Goal: Information Seeking & Learning: Find specific fact

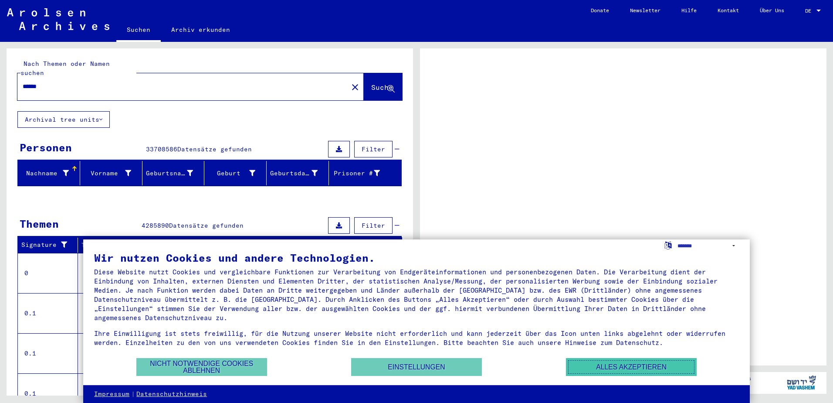
click at [592, 369] on button "Alles akzeptieren" at bounding box center [631, 367] width 131 height 18
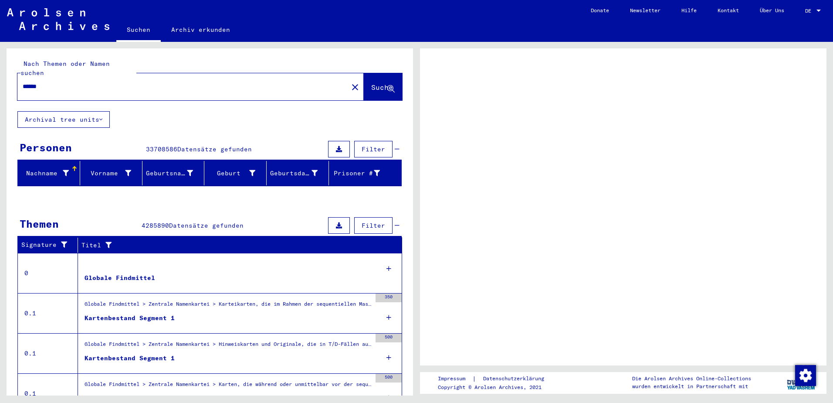
click at [68, 82] on input "******" at bounding box center [183, 86] width 320 height 9
drag, startPoint x: 95, startPoint y: 79, endPoint x: -105, endPoint y: 55, distance: 200.6
click at [0, 55] on html "Suchen Archiv erkunden Donate Newsletter Hilfe Kontakt Über Uns Suchen Archiv e…" at bounding box center [416, 201] width 833 height 403
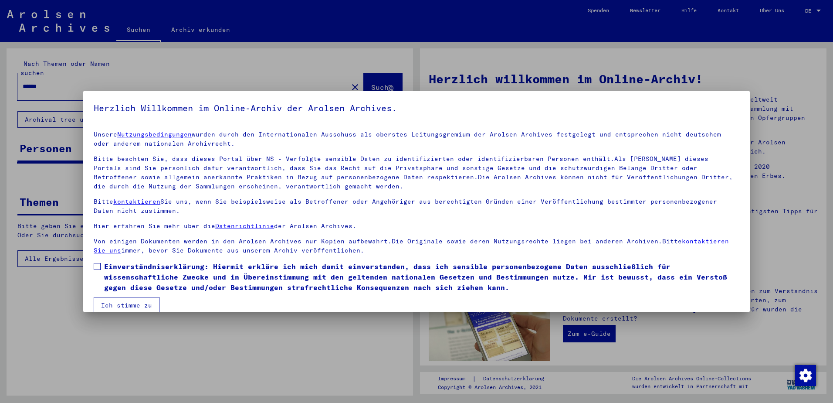
click at [97, 264] on span at bounding box center [97, 266] width 7 height 7
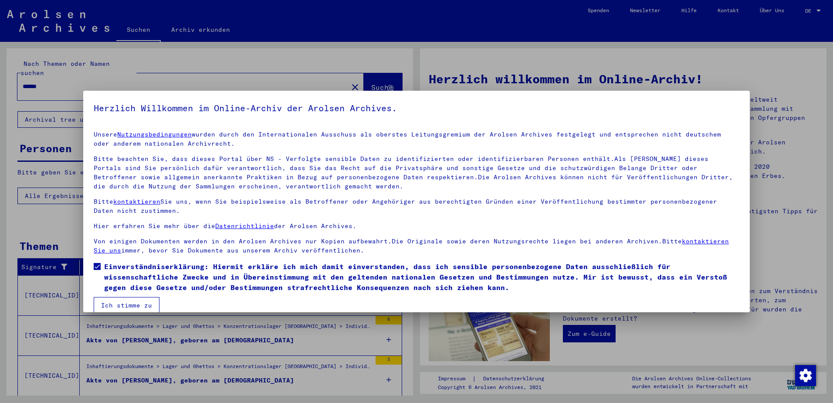
click at [126, 306] on button "Ich stimme zu" at bounding box center [127, 305] width 66 height 17
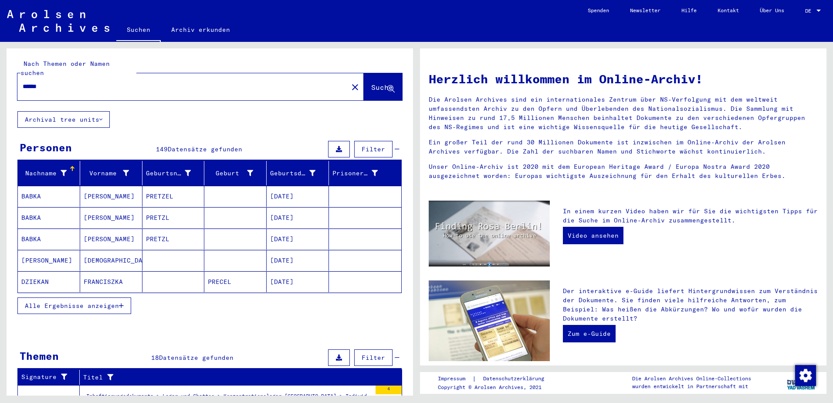
click at [32, 82] on input "******" at bounding box center [180, 86] width 315 height 9
type input "**********"
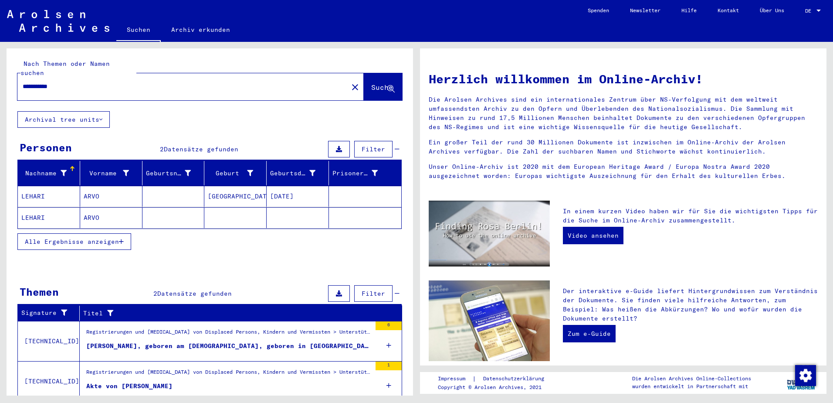
click at [118, 238] on span "Alle Ergebnisse anzeigen" at bounding box center [72, 242] width 94 height 8
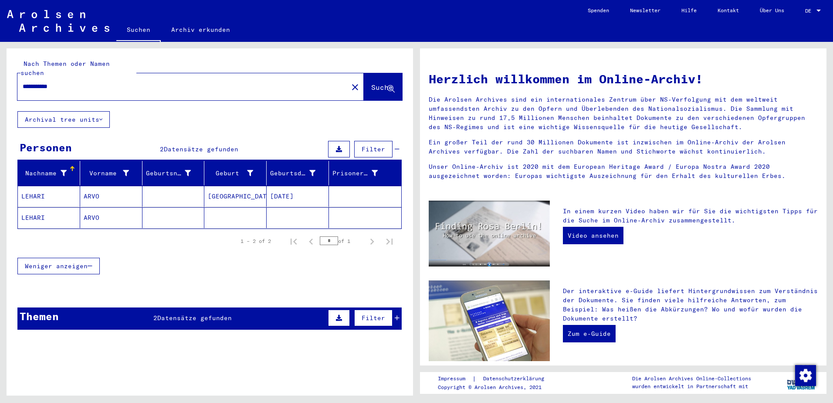
click at [43, 188] on mat-cell "LEHARI" at bounding box center [49, 196] width 62 height 21
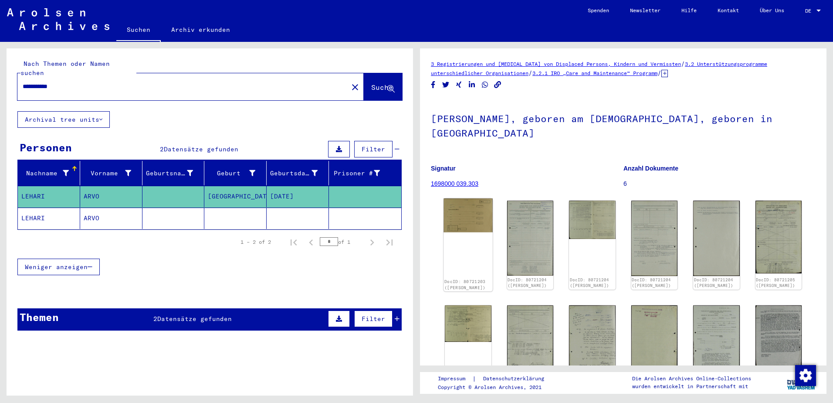
click at [467, 245] on div "DocID: 80721203 ([PERSON_NAME])" at bounding box center [468, 244] width 49 height 93
click at [462, 209] on img at bounding box center [468, 215] width 49 height 34
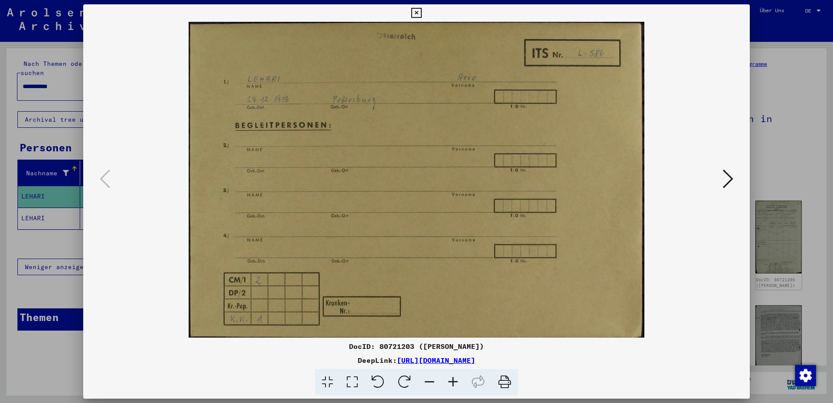
click at [731, 173] on icon at bounding box center [728, 178] width 10 height 21
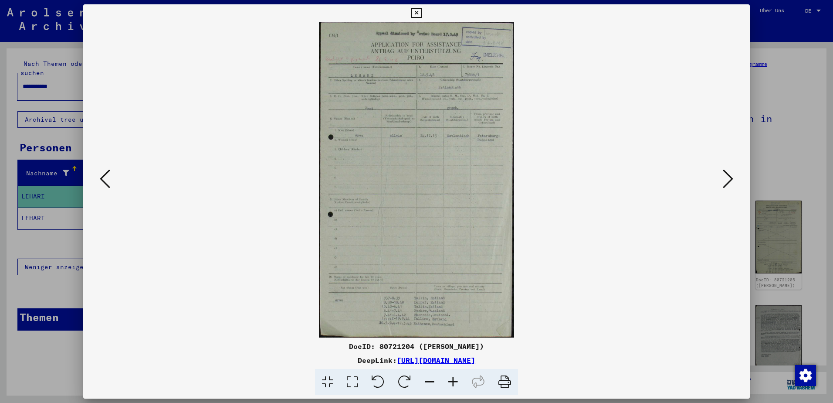
click at [454, 379] on icon at bounding box center [454, 382] width 24 height 27
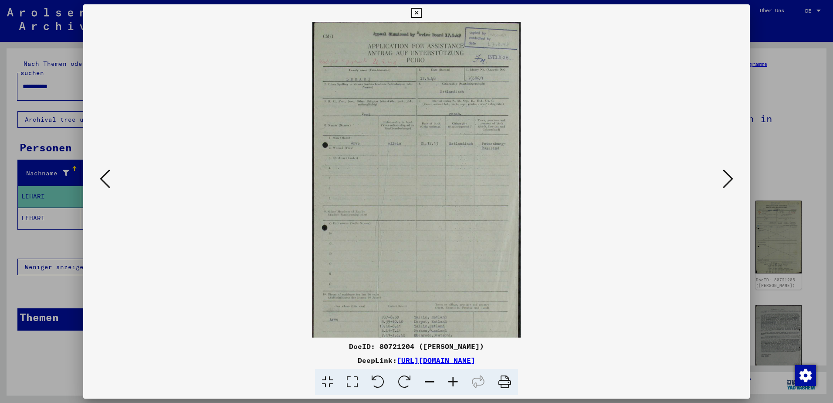
click at [454, 379] on icon at bounding box center [454, 382] width 24 height 27
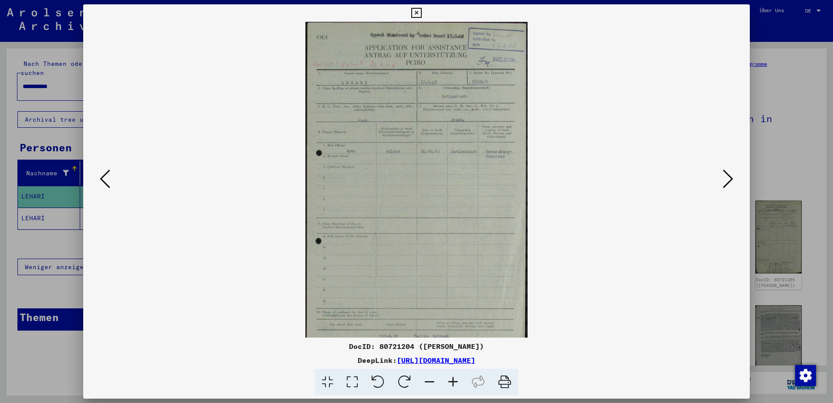
click at [454, 379] on icon at bounding box center [454, 382] width 24 height 27
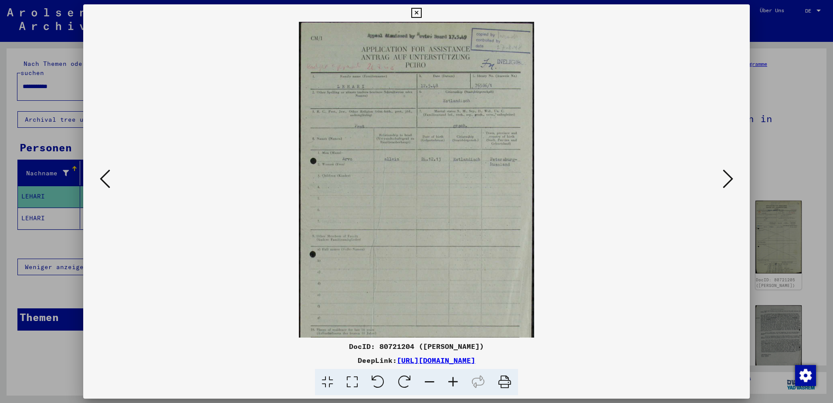
click at [454, 379] on icon at bounding box center [454, 382] width 24 height 27
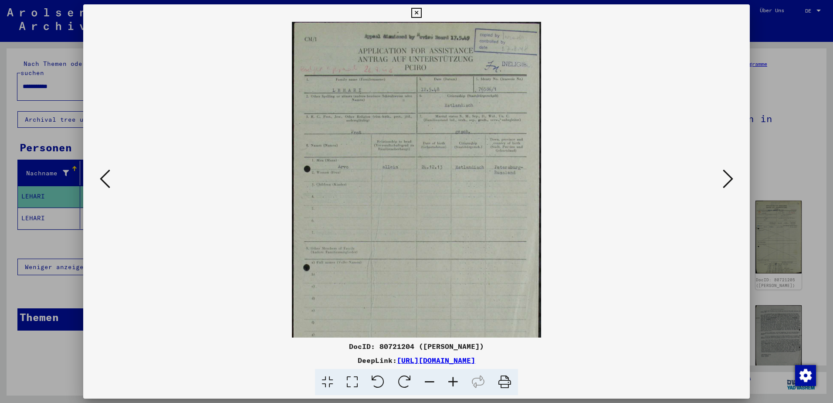
click at [454, 379] on icon at bounding box center [454, 382] width 24 height 27
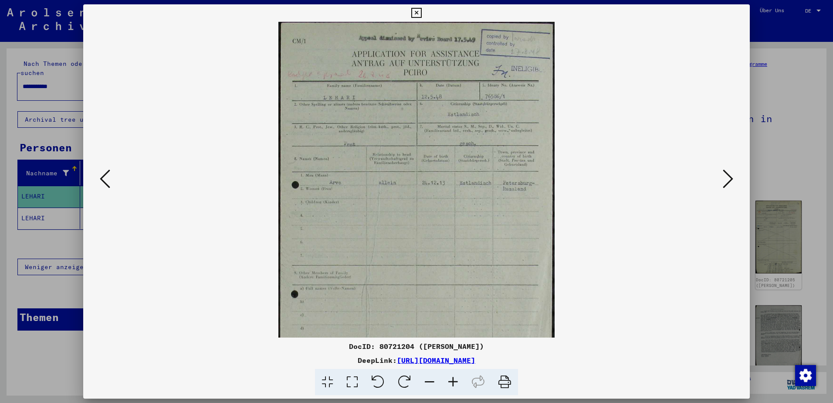
click at [454, 379] on icon at bounding box center [454, 382] width 24 height 27
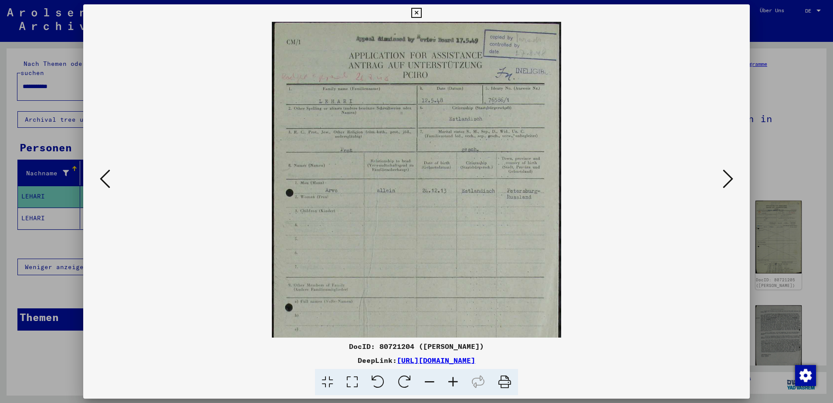
click at [454, 379] on icon at bounding box center [454, 382] width 24 height 27
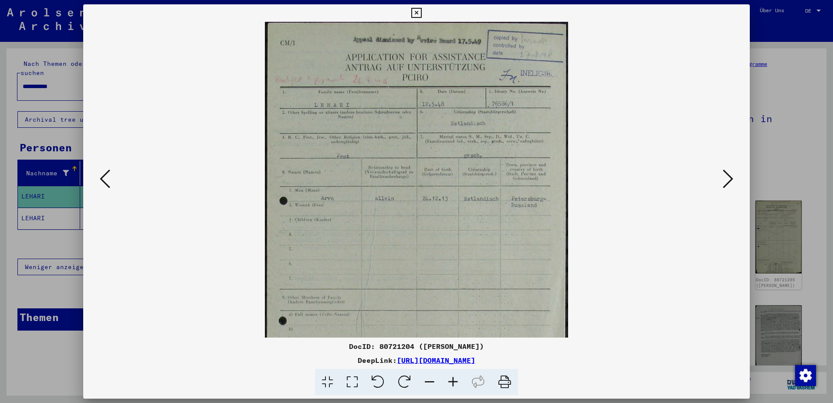
click at [454, 379] on icon at bounding box center [454, 382] width 24 height 27
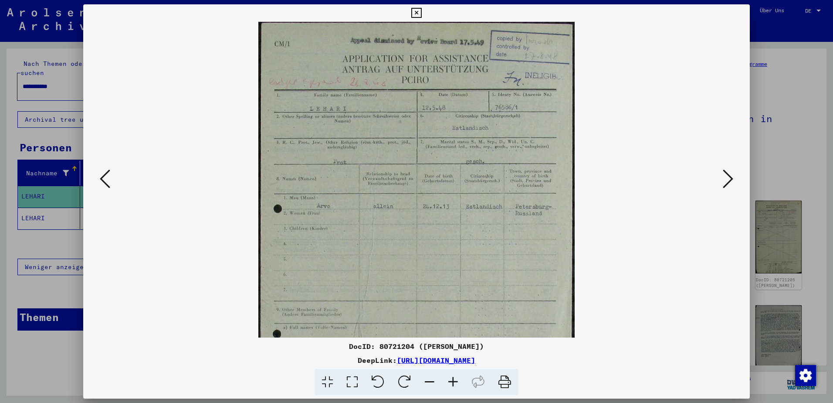
click at [454, 379] on icon at bounding box center [454, 382] width 24 height 27
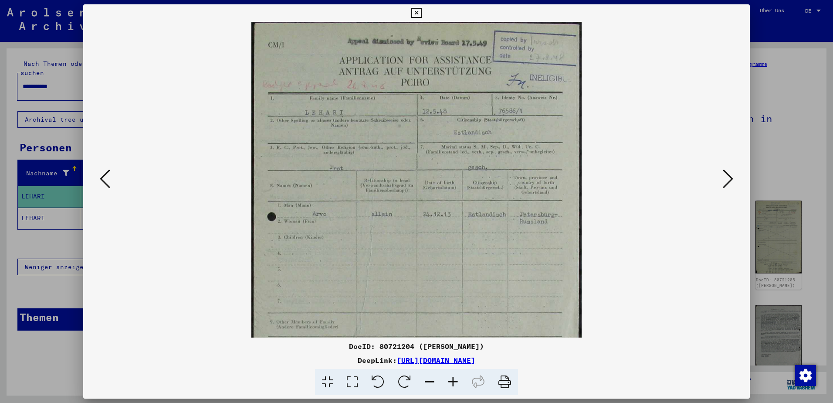
click at [454, 379] on icon at bounding box center [454, 382] width 24 height 27
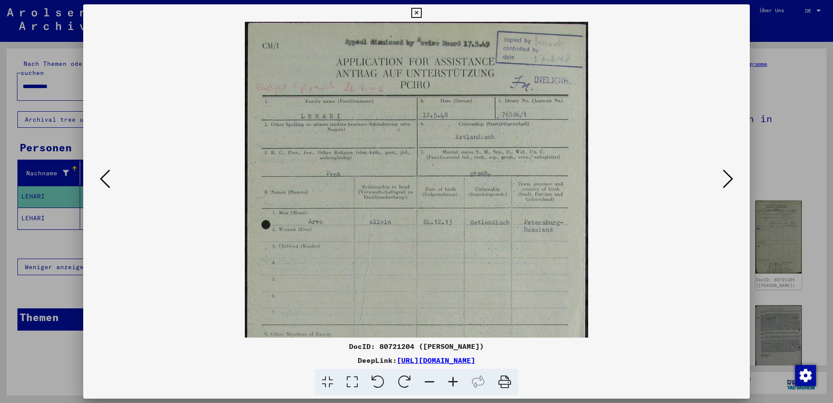
click at [729, 179] on icon at bounding box center [728, 178] width 10 height 21
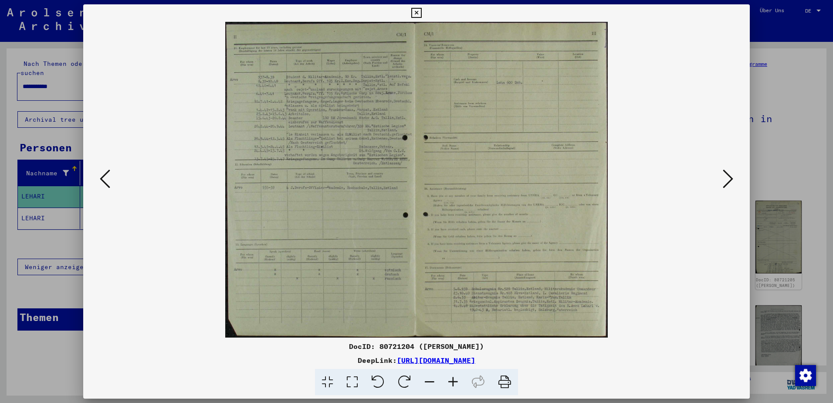
click at [451, 377] on icon at bounding box center [454, 382] width 24 height 27
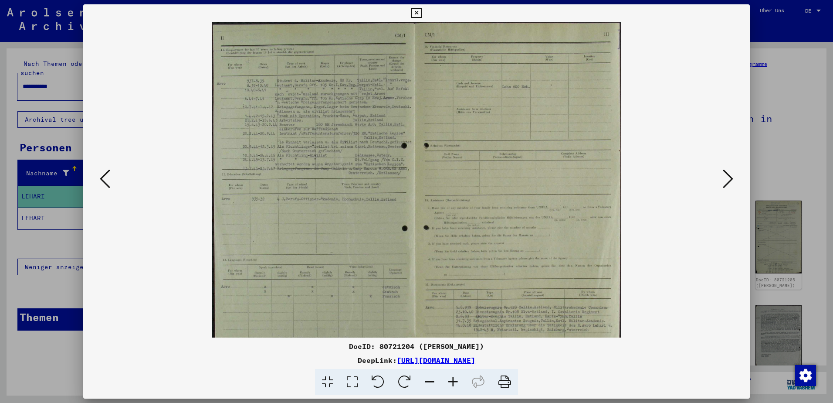
click at [451, 377] on icon at bounding box center [454, 382] width 24 height 27
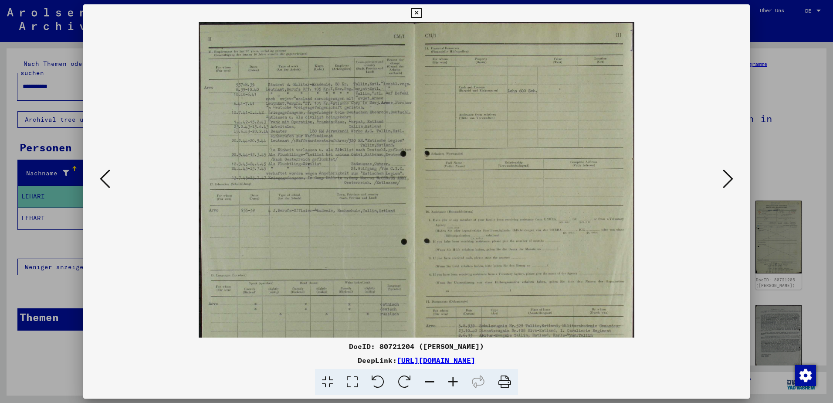
click at [451, 377] on icon at bounding box center [454, 382] width 24 height 27
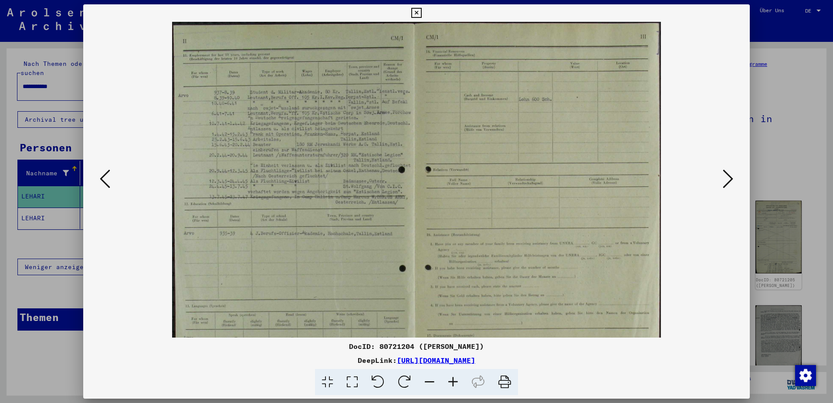
click at [451, 378] on icon at bounding box center [454, 382] width 24 height 27
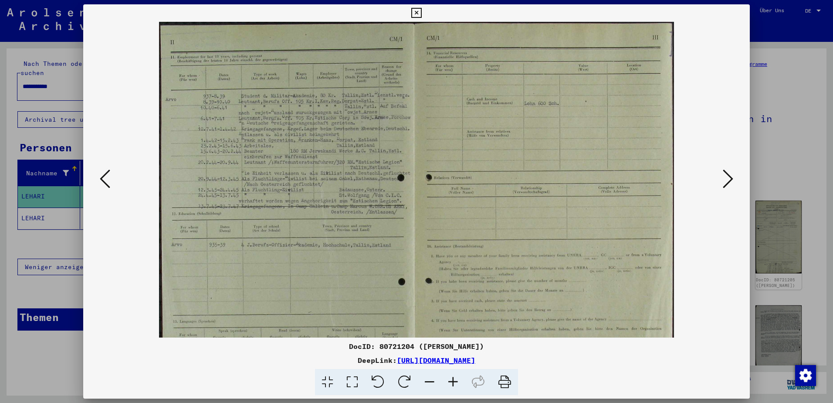
click at [451, 378] on icon at bounding box center [454, 382] width 24 height 27
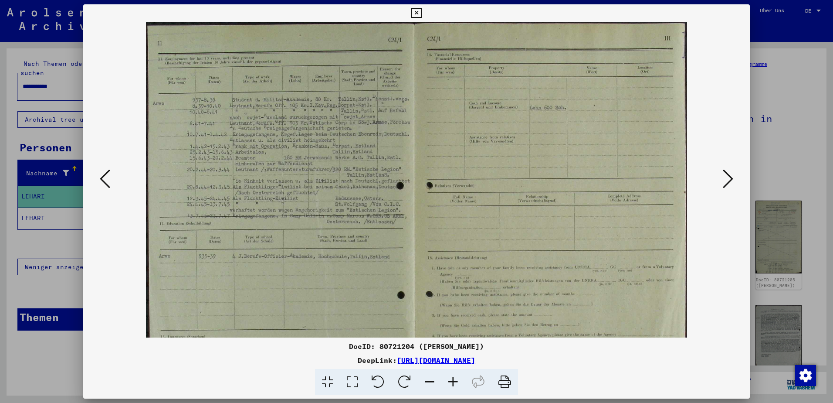
click at [451, 378] on icon at bounding box center [454, 382] width 24 height 27
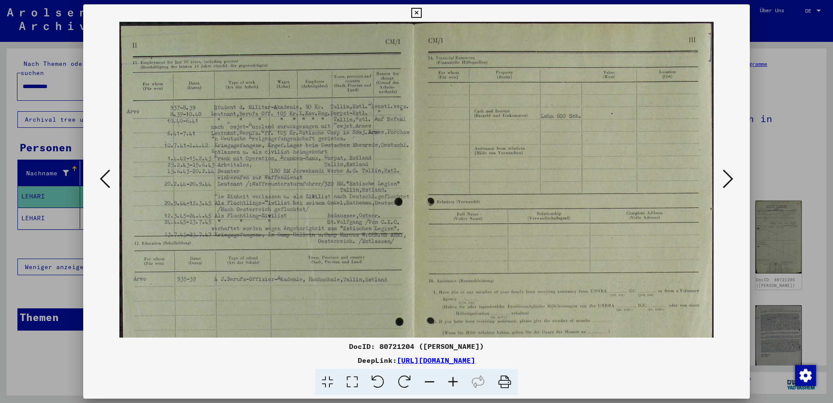
click at [451, 378] on icon at bounding box center [454, 382] width 24 height 27
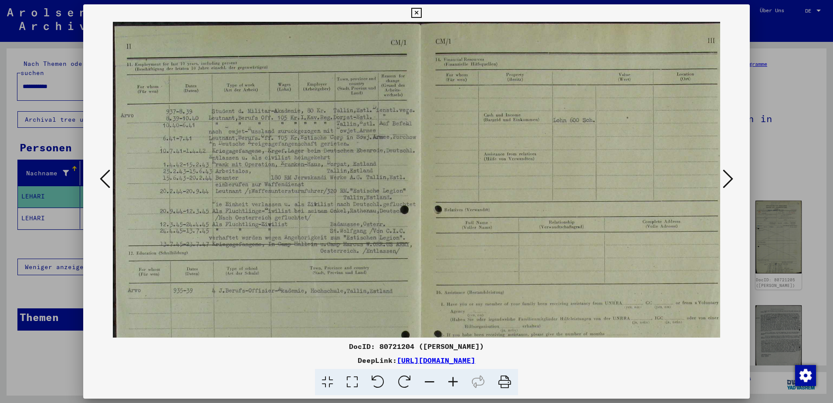
click at [451, 378] on icon at bounding box center [454, 382] width 24 height 27
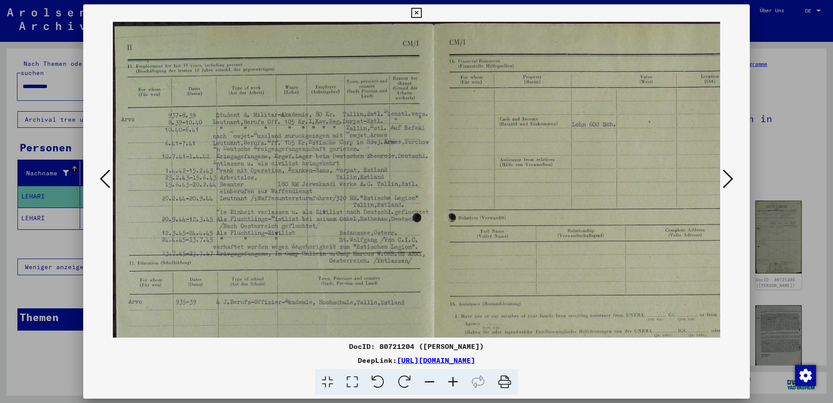
click at [451, 378] on icon at bounding box center [454, 382] width 24 height 27
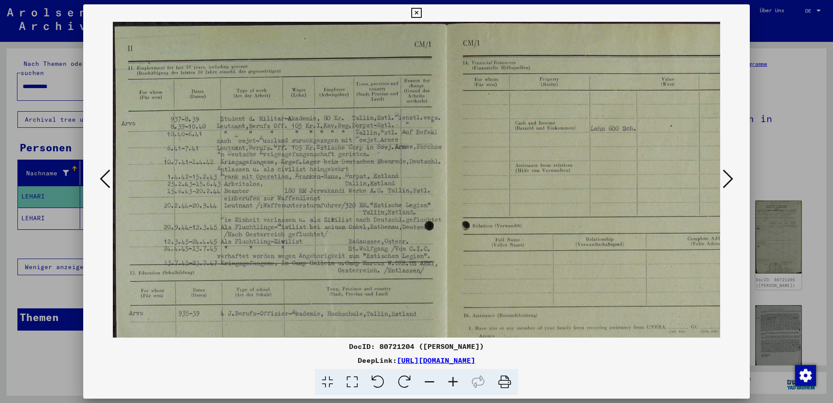
click at [451, 378] on icon at bounding box center [454, 382] width 24 height 27
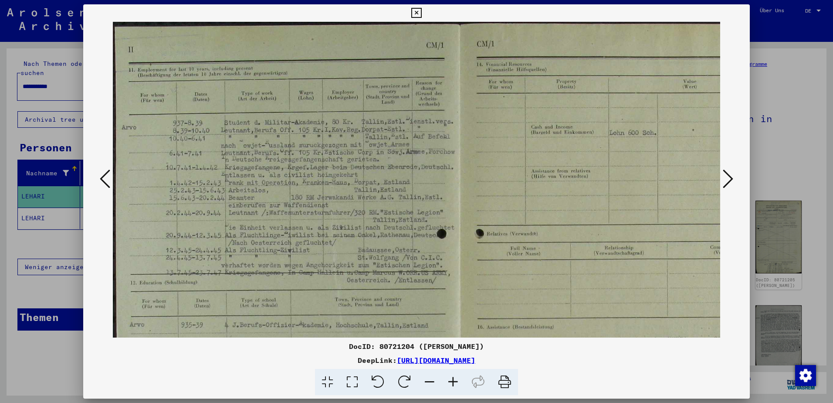
click at [731, 177] on icon at bounding box center [728, 178] width 10 height 21
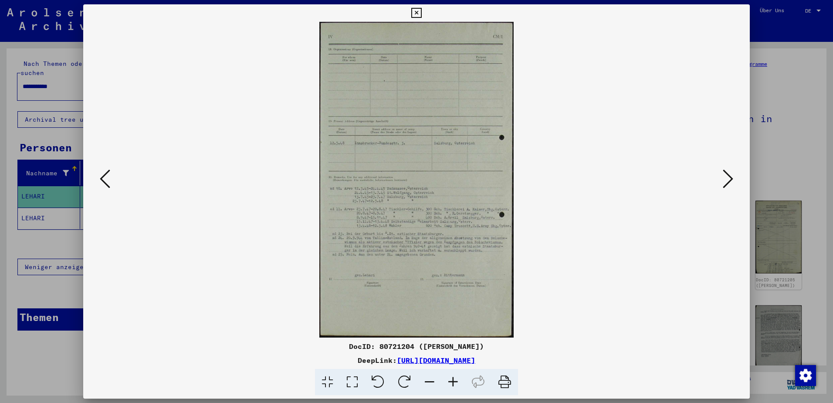
click at [456, 378] on icon at bounding box center [454, 382] width 24 height 27
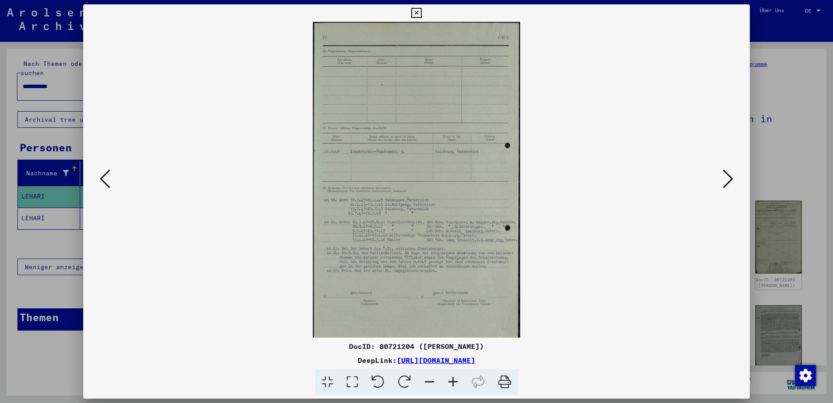
click at [456, 378] on icon at bounding box center [454, 382] width 24 height 27
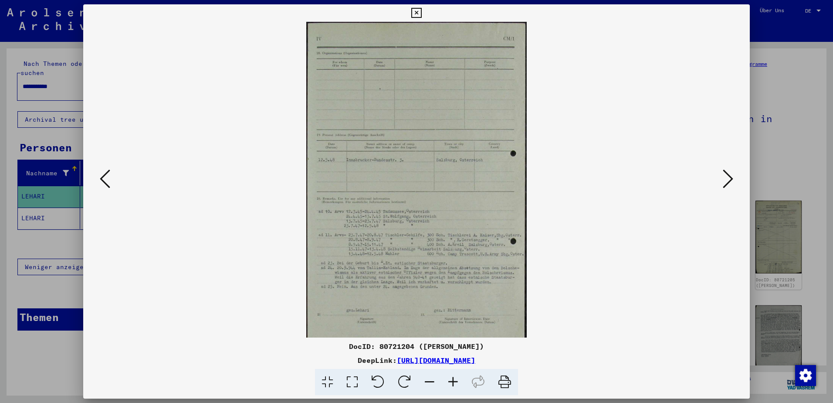
click at [456, 378] on icon at bounding box center [454, 382] width 24 height 27
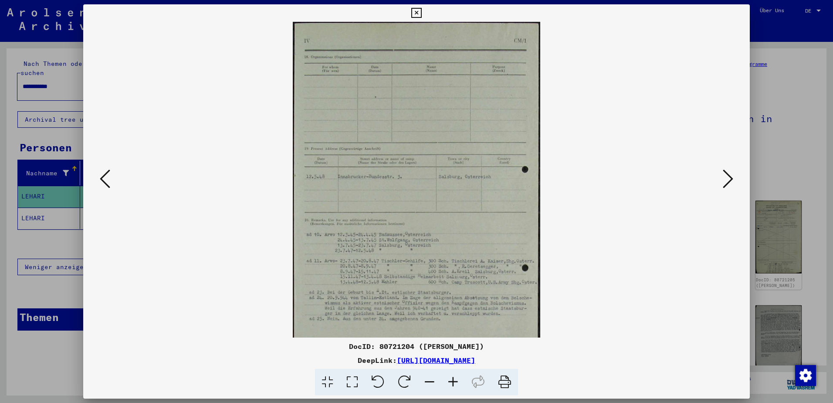
click at [456, 378] on icon at bounding box center [454, 382] width 24 height 27
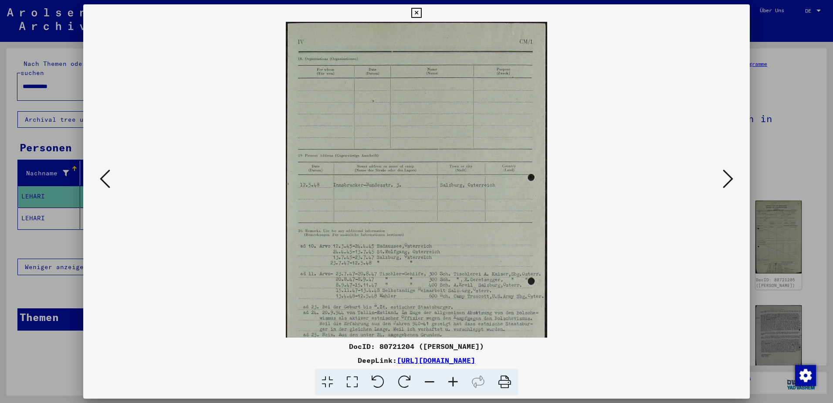
click at [456, 378] on icon at bounding box center [454, 382] width 24 height 27
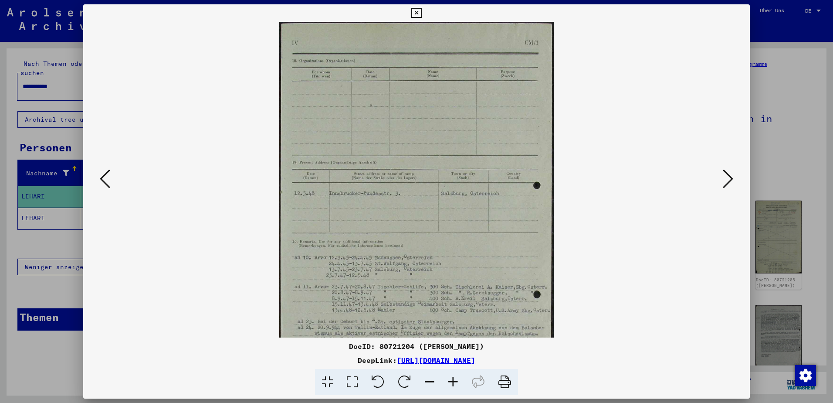
click at [456, 378] on icon at bounding box center [454, 382] width 24 height 27
click at [457, 378] on icon at bounding box center [454, 382] width 24 height 27
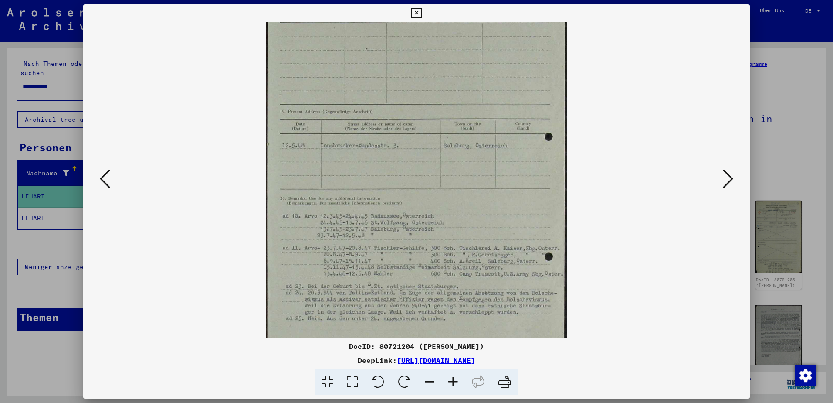
drag, startPoint x: 485, startPoint y: 306, endPoint x: 485, endPoint y: 241, distance: 65.0
click at [485, 241] on img at bounding box center [417, 202] width 302 height 490
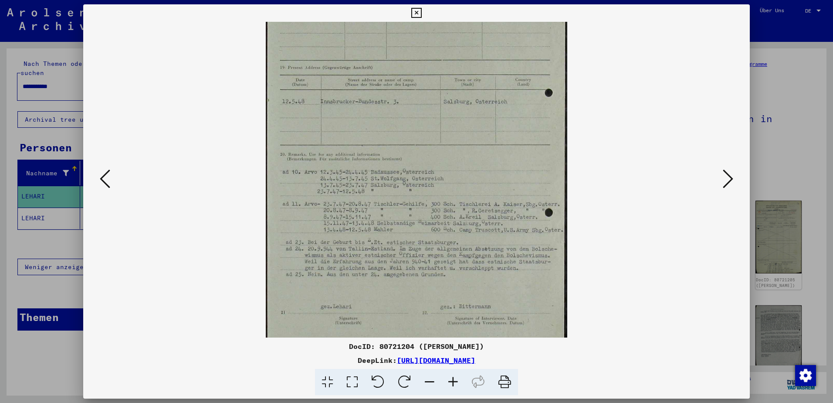
scroll to position [109, 0]
drag, startPoint x: 479, startPoint y: 304, endPoint x: 482, endPoint y: 260, distance: 44.2
click at [482, 260] on img at bounding box center [417, 158] width 302 height 490
click at [735, 183] on button at bounding box center [729, 179] width 16 height 25
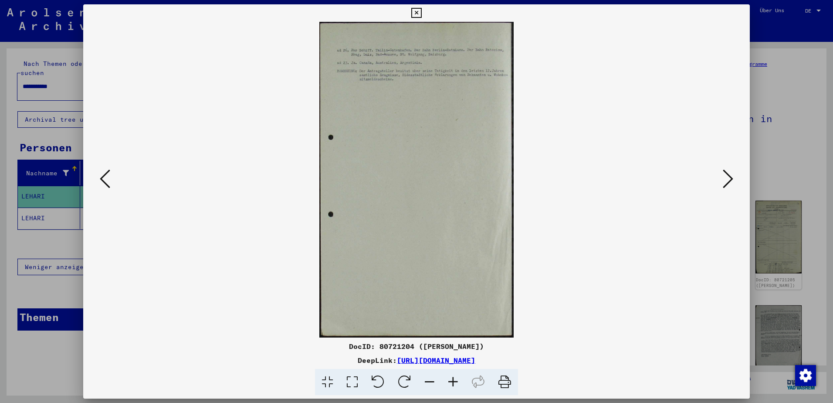
scroll to position [0, 0]
click at [735, 183] on button at bounding box center [729, 179] width 16 height 25
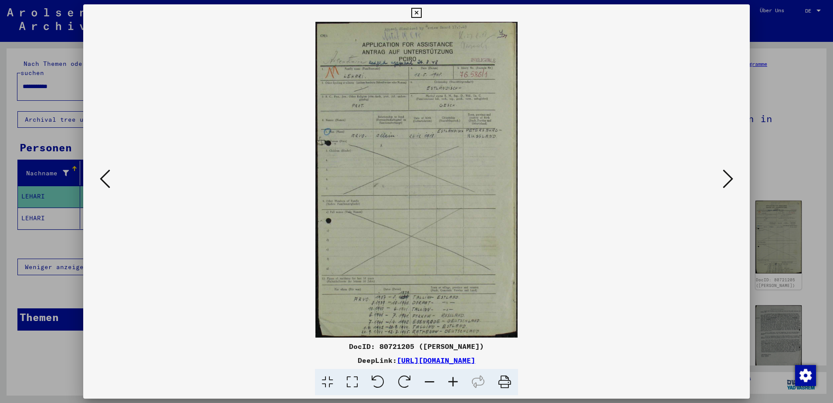
click at [735, 183] on button at bounding box center [729, 179] width 16 height 25
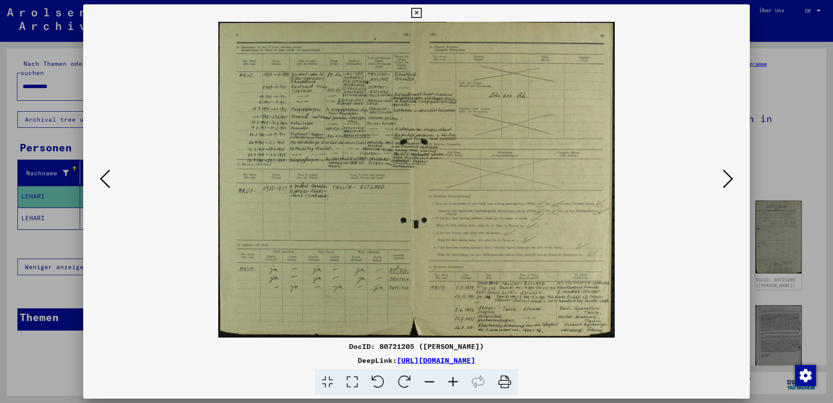
click at [452, 381] on icon at bounding box center [454, 382] width 24 height 27
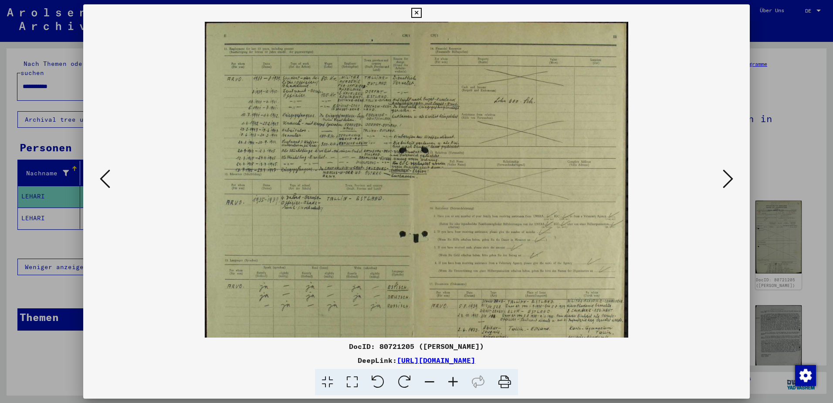
click at [452, 381] on icon at bounding box center [454, 382] width 24 height 27
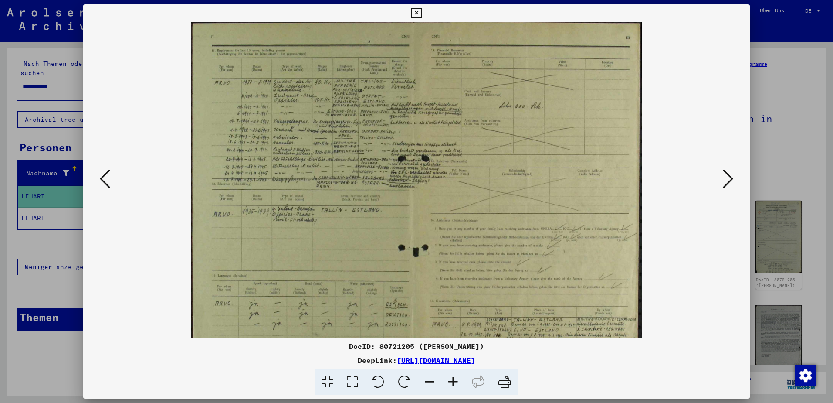
click at [452, 381] on icon at bounding box center [454, 382] width 24 height 27
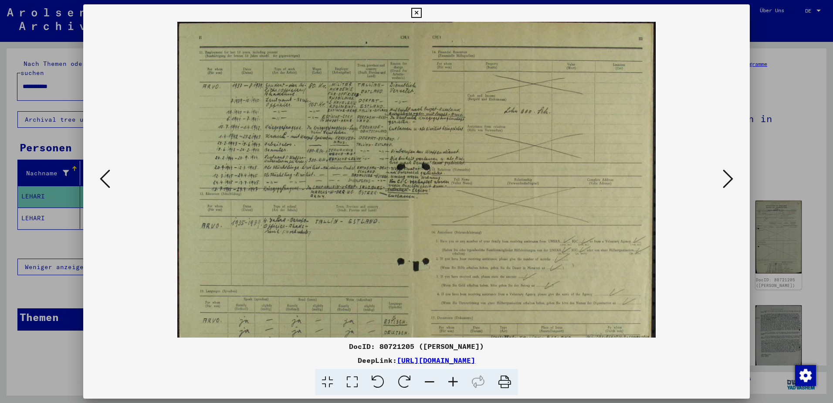
click at [452, 381] on icon at bounding box center [454, 382] width 24 height 27
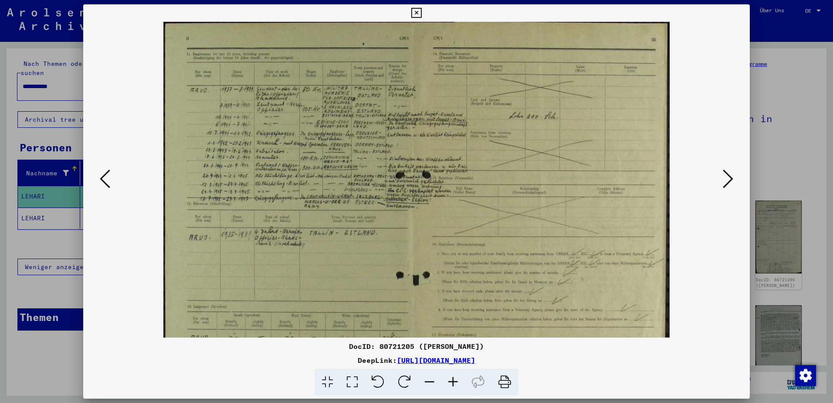
click at [452, 381] on icon at bounding box center [454, 382] width 24 height 27
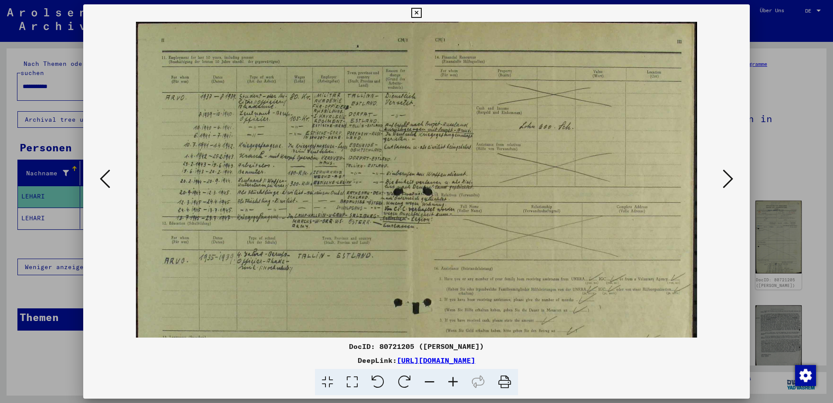
click at [452, 381] on icon at bounding box center [454, 382] width 24 height 27
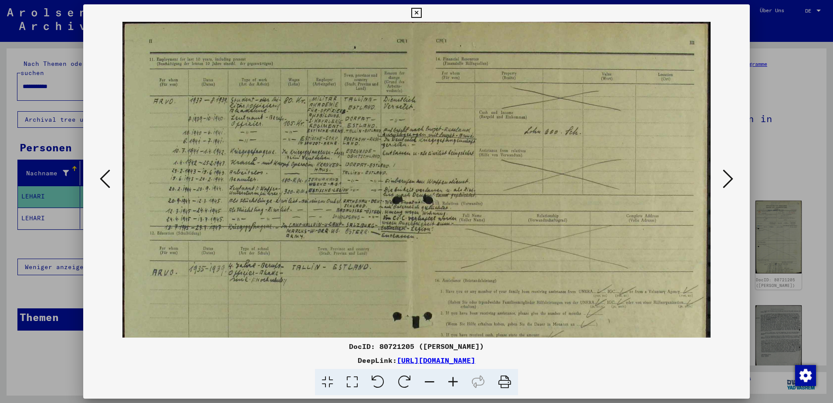
click at [452, 381] on icon at bounding box center [454, 382] width 24 height 27
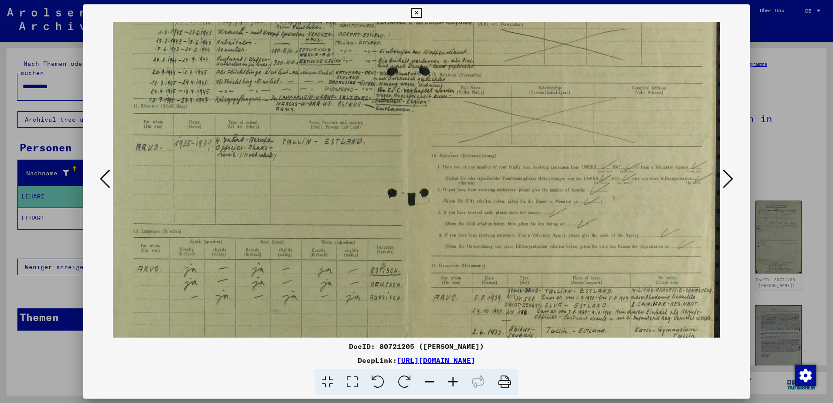
scroll to position [174, 8]
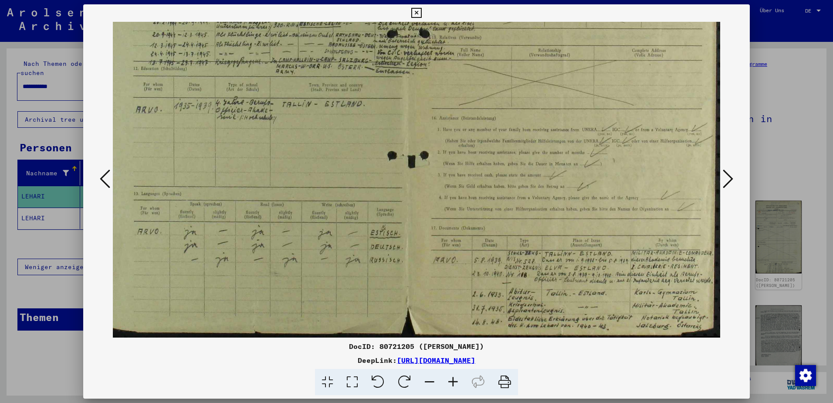
drag, startPoint x: 552, startPoint y: 253, endPoint x: 536, endPoint y: 48, distance: 205.5
click at [537, 51] on img at bounding box center [413, 92] width 616 height 490
click at [732, 178] on icon at bounding box center [728, 178] width 10 height 21
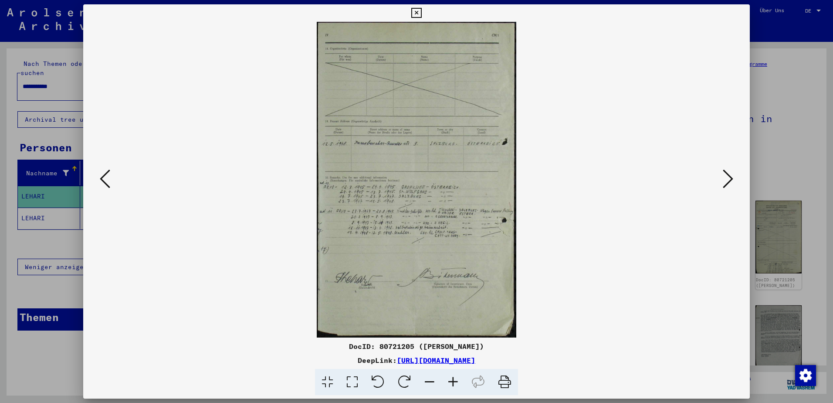
click at [449, 381] on icon at bounding box center [454, 382] width 24 height 27
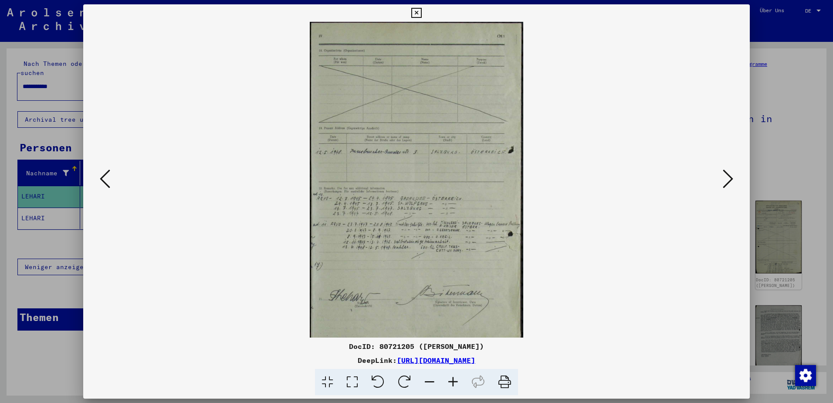
click at [449, 381] on icon at bounding box center [454, 382] width 24 height 27
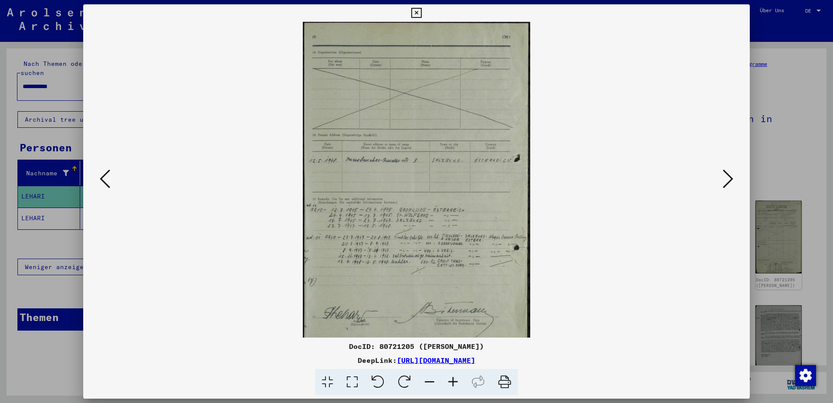
click at [449, 381] on icon at bounding box center [454, 382] width 24 height 27
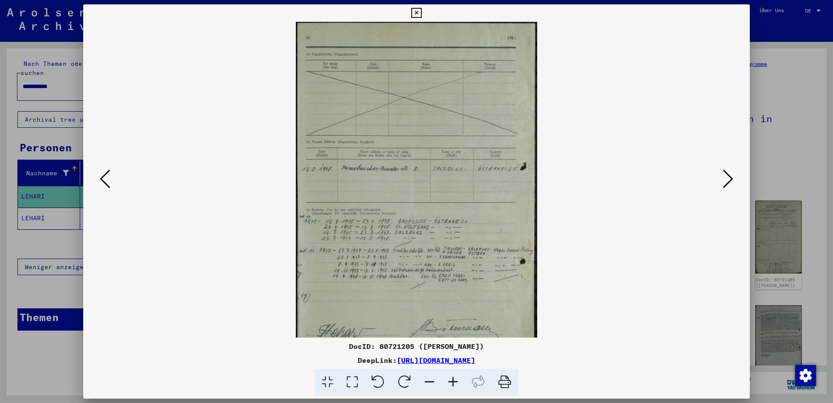
click at [449, 381] on icon at bounding box center [454, 382] width 24 height 27
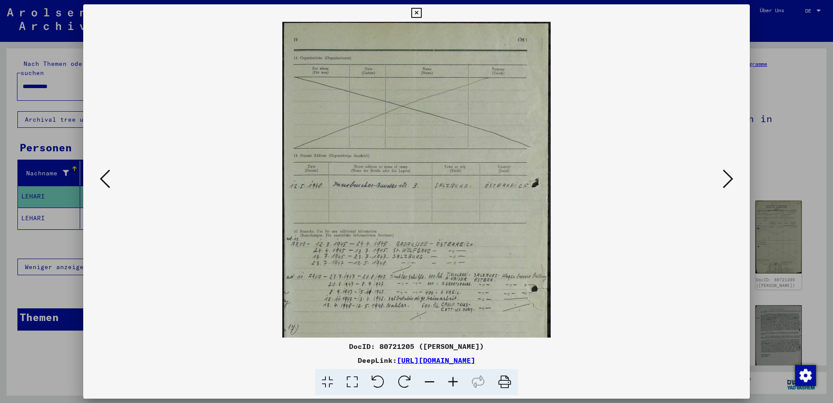
click at [450, 381] on icon at bounding box center [454, 382] width 24 height 27
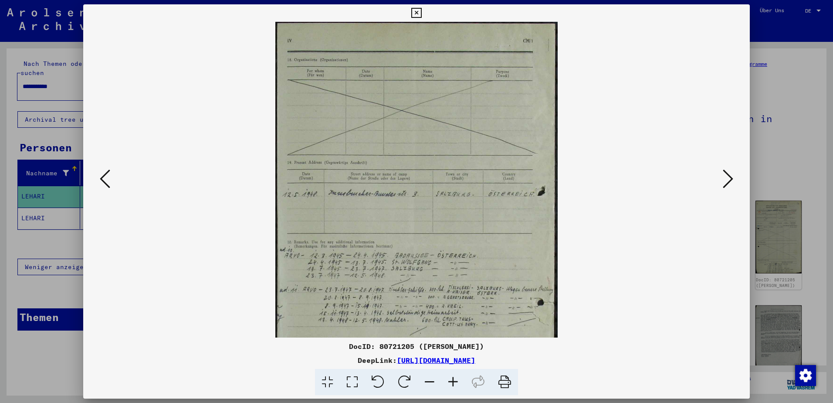
click at [450, 381] on icon at bounding box center [454, 382] width 24 height 27
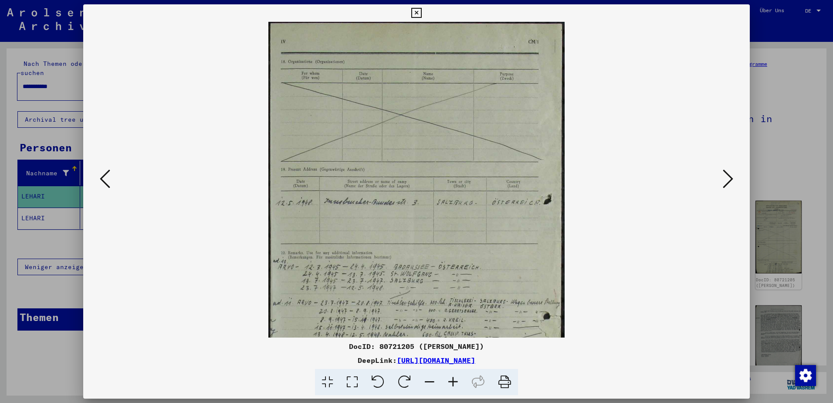
click at [450, 381] on icon at bounding box center [454, 382] width 24 height 27
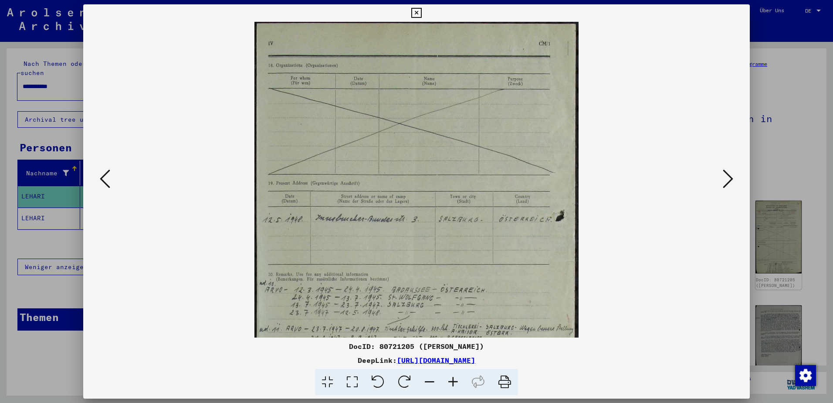
click at [450, 381] on icon at bounding box center [454, 382] width 24 height 27
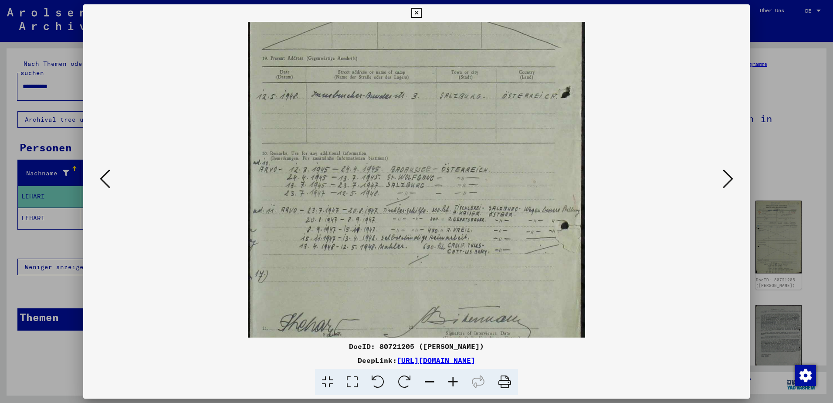
scroll to position [133, 0]
drag, startPoint x: 500, startPoint y: 301, endPoint x: 516, endPoint y: 168, distance: 133.6
click at [516, 168] on img at bounding box center [417, 156] width 338 height 534
click at [727, 175] on icon at bounding box center [728, 178] width 10 height 21
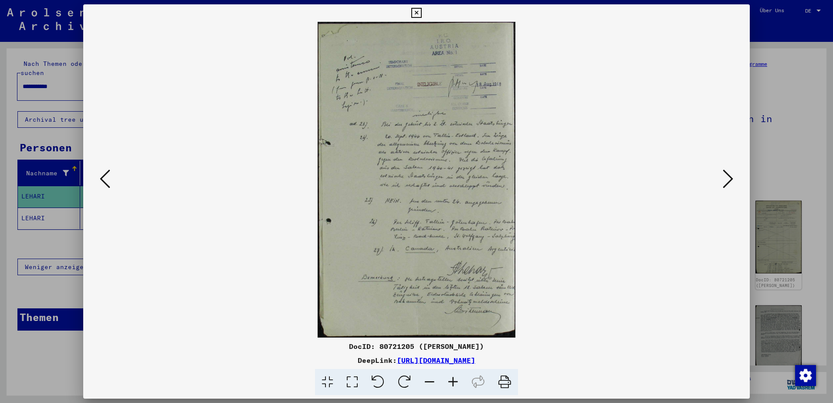
scroll to position [0, 0]
click at [725, 178] on icon at bounding box center [728, 178] width 10 height 21
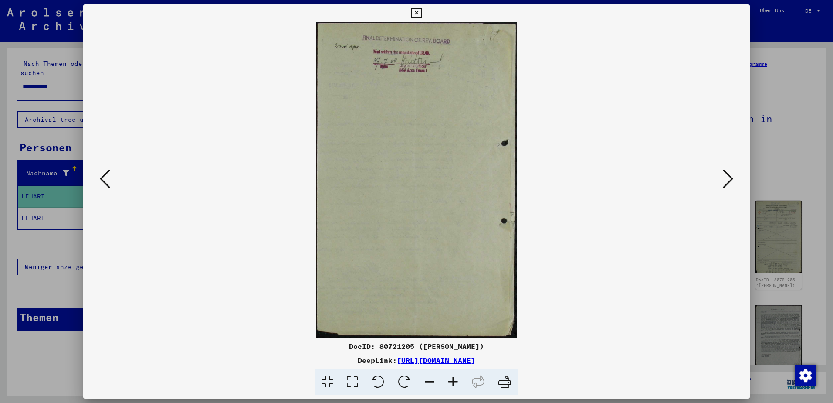
click at [725, 178] on icon at bounding box center [728, 178] width 10 height 21
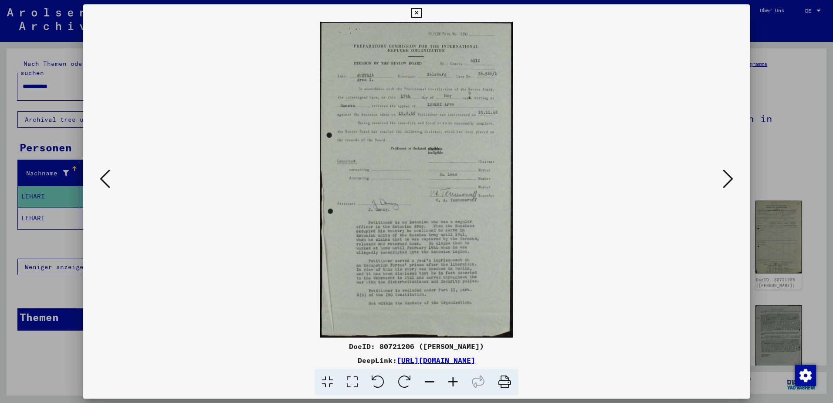
click at [725, 178] on icon at bounding box center [728, 178] width 10 height 21
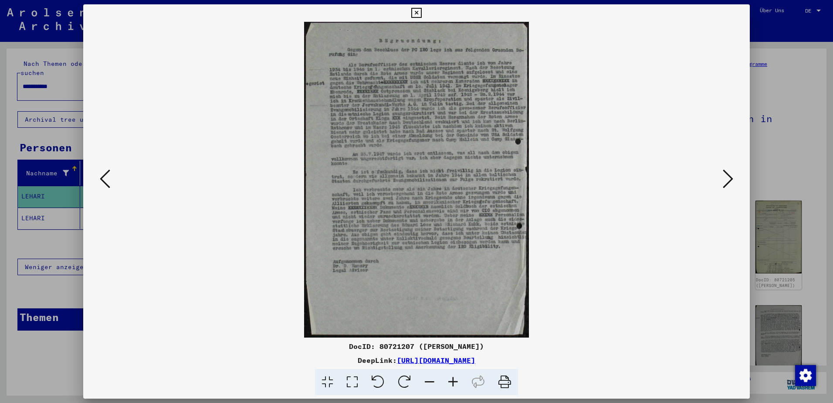
click at [768, 101] on div at bounding box center [416, 201] width 833 height 403
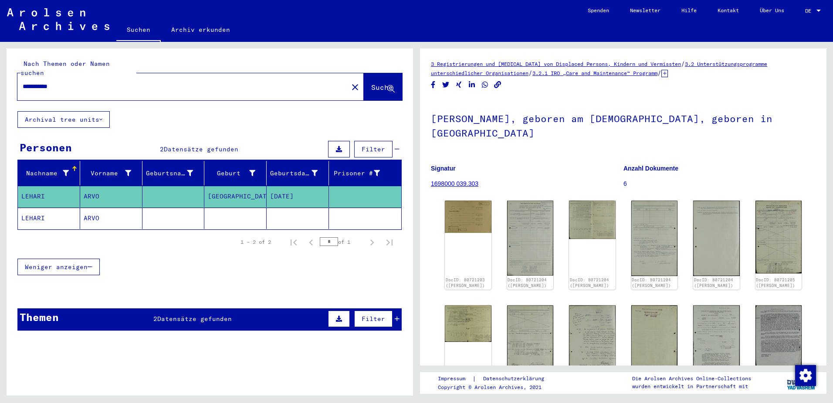
click at [42, 209] on mat-cell "LEHARI" at bounding box center [49, 217] width 62 height 21
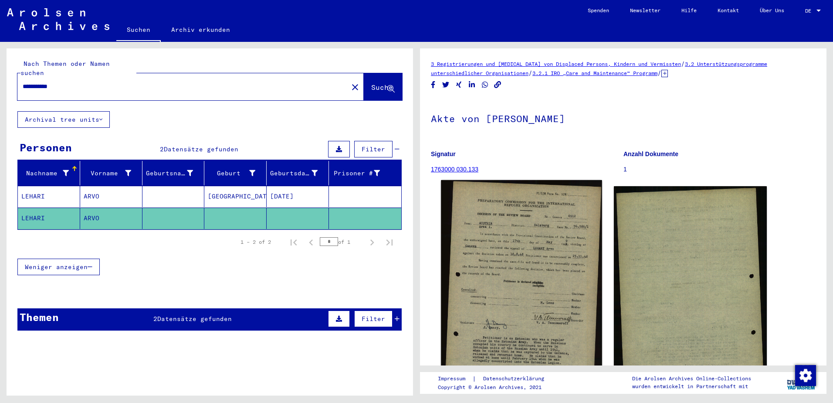
click at [519, 281] on img at bounding box center [521, 306] width 161 height 252
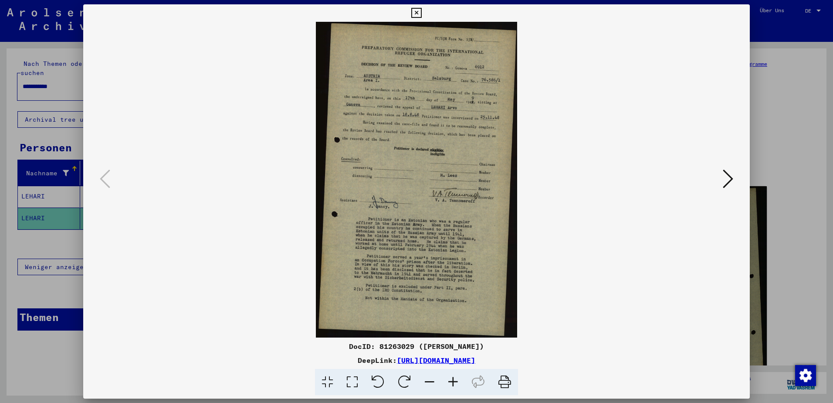
click at [455, 377] on icon at bounding box center [454, 382] width 24 height 27
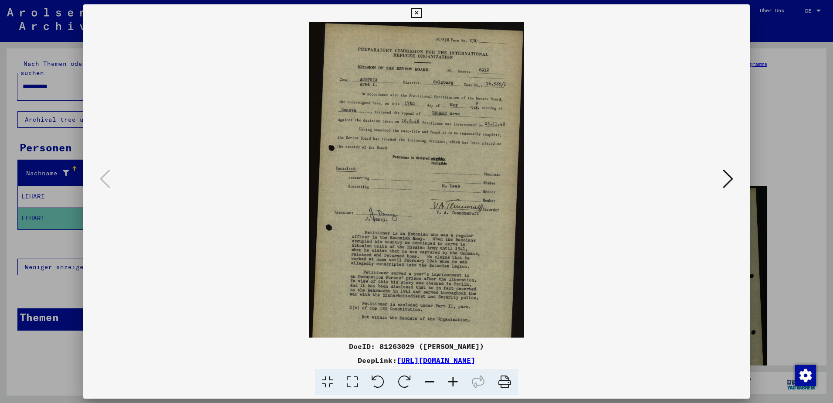
click at [455, 377] on icon at bounding box center [454, 382] width 24 height 27
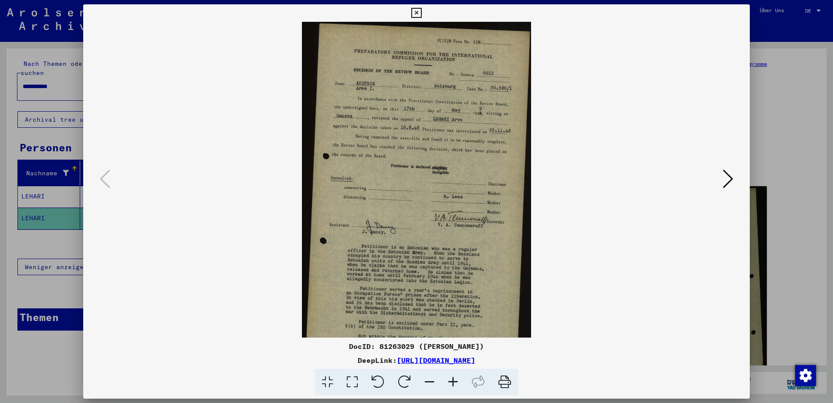
click at [455, 377] on icon at bounding box center [454, 382] width 24 height 27
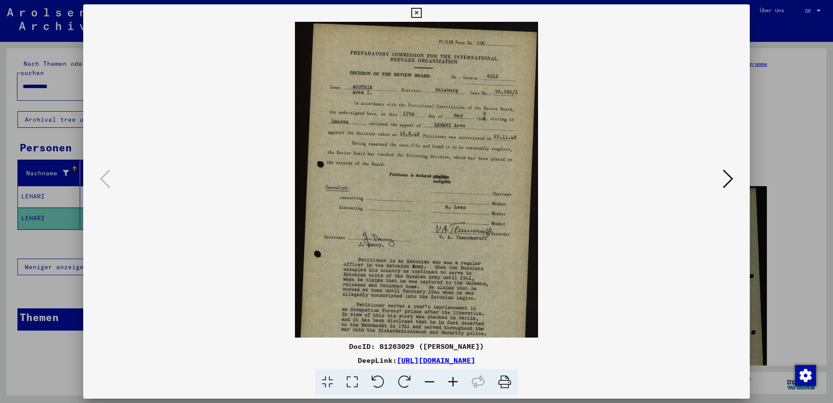
click at [454, 377] on icon at bounding box center [454, 382] width 24 height 27
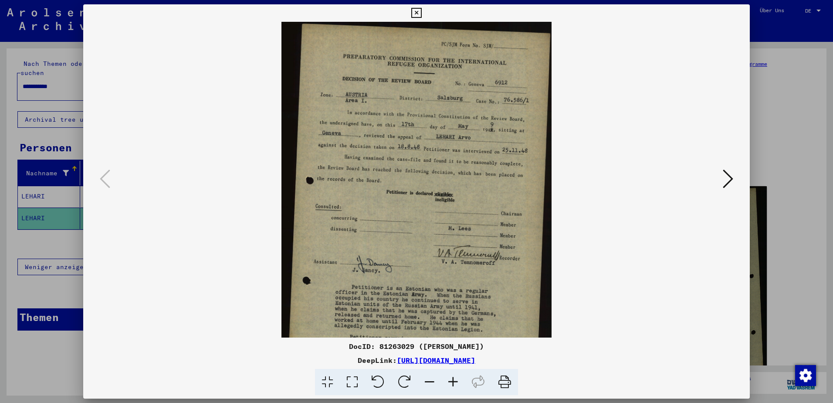
click at [454, 377] on icon at bounding box center [454, 382] width 24 height 27
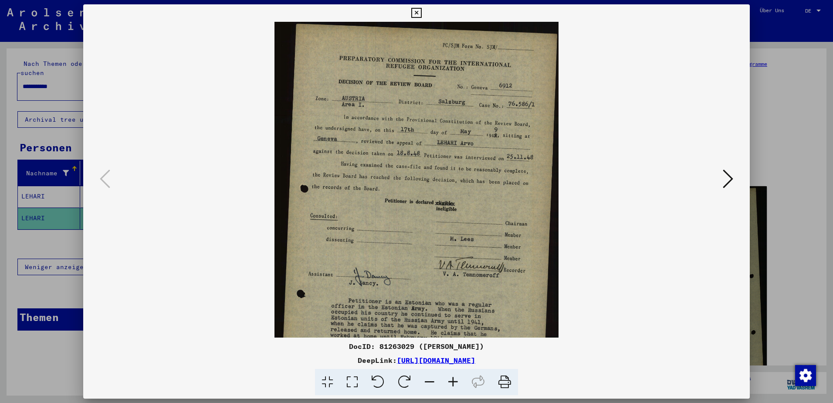
click at [454, 377] on icon at bounding box center [454, 382] width 24 height 27
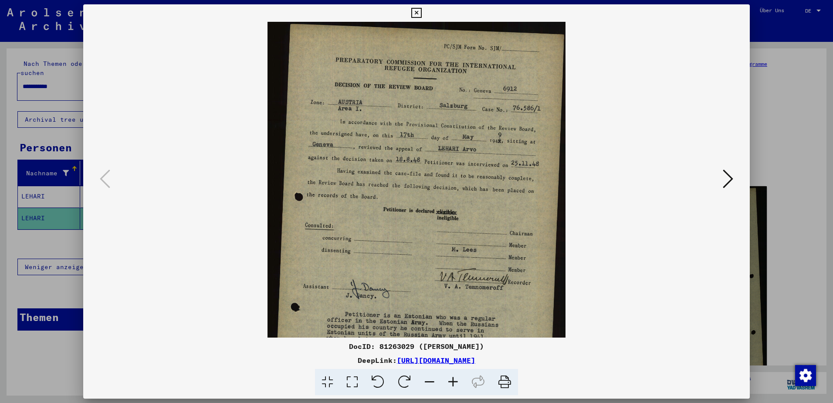
click at [454, 377] on icon at bounding box center [454, 382] width 24 height 27
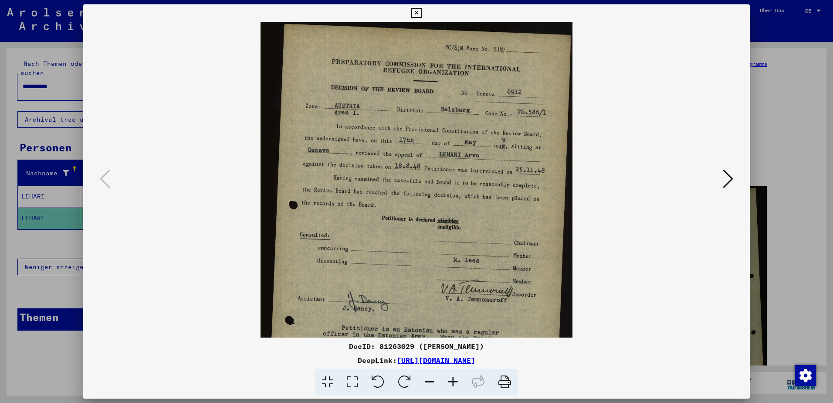
click at [454, 377] on icon at bounding box center [454, 382] width 24 height 27
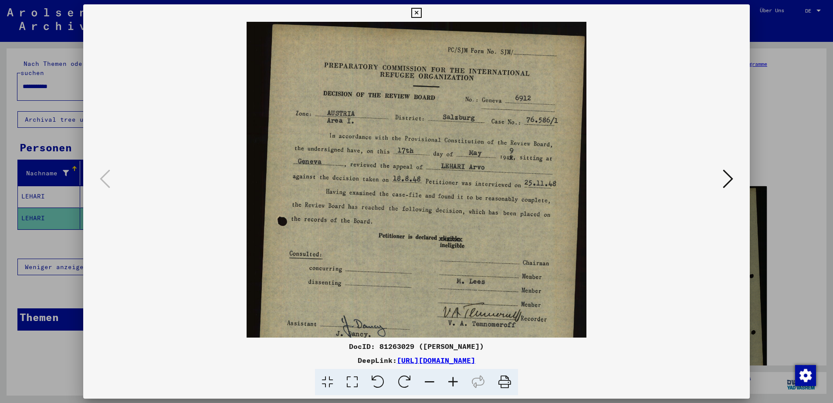
click at [454, 377] on icon at bounding box center [454, 382] width 24 height 27
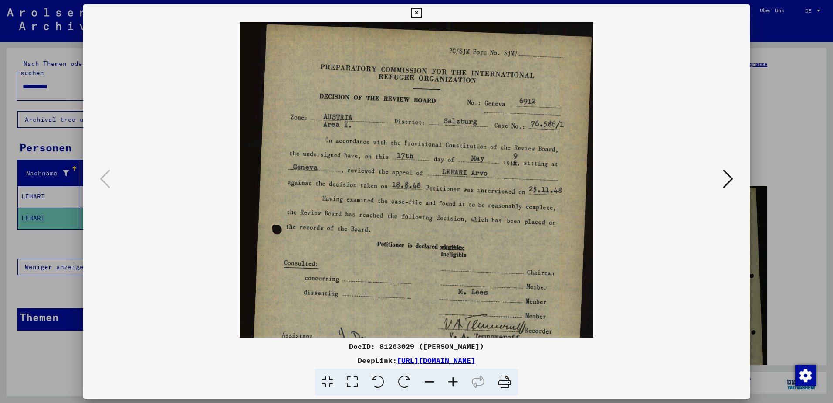
click at [802, 161] on div at bounding box center [416, 201] width 833 height 403
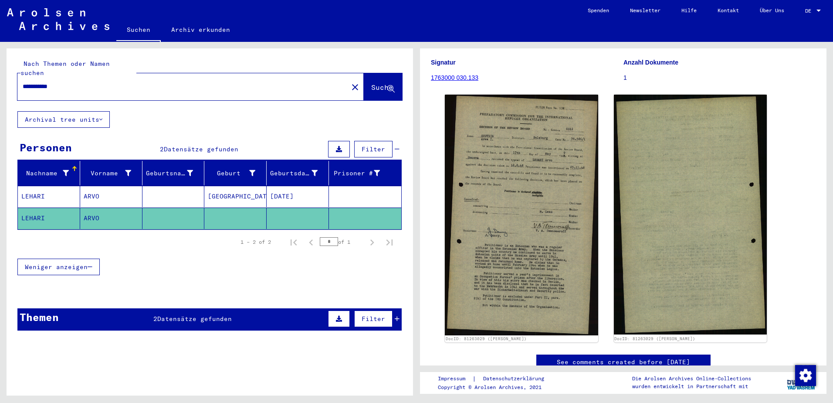
scroll to position [218, 0]
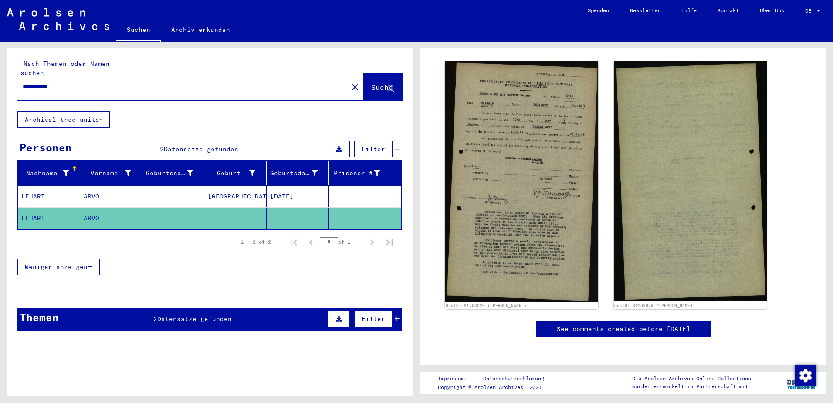
click at [56, 186] on mat-cell "LEHARI" at bounding box center [49, 196] width 62 height 21
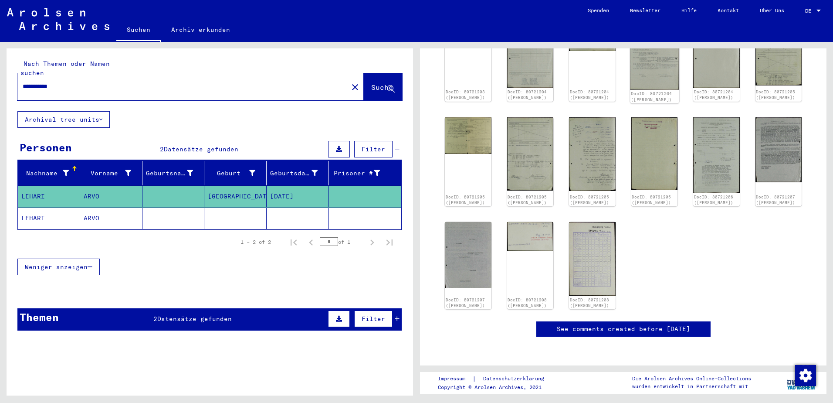
scroll to position [218, 0]
click at [602, 239] on img at bounding box center [592, 259] width 49 height 78
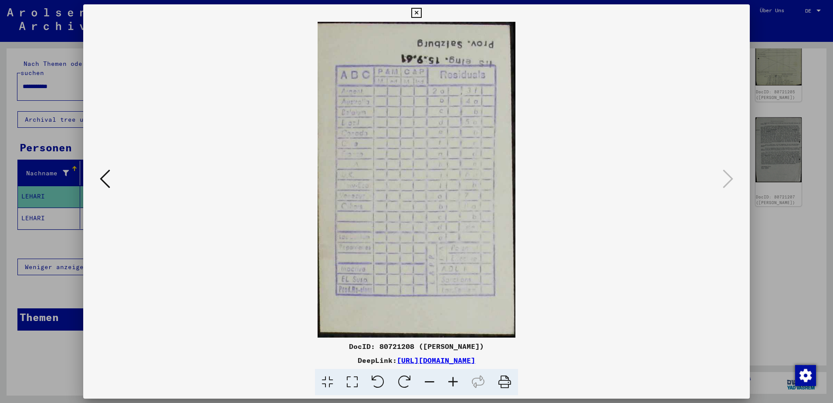
click at [793, 238] on div at bounding box center [416, 201] width 833 height 403
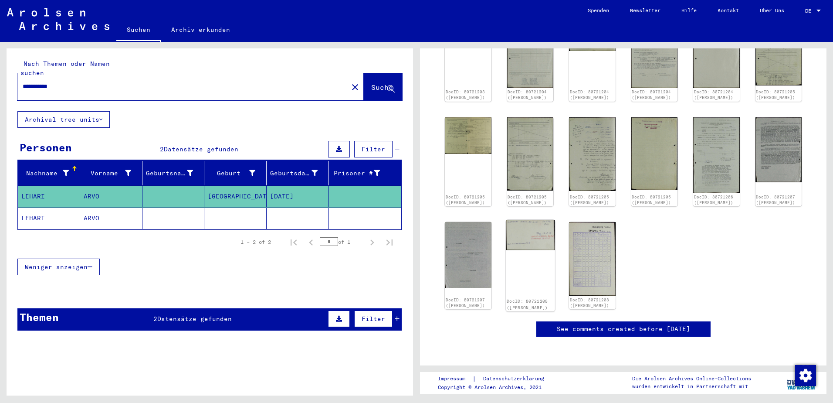
click at [536, 229] on div "DocID: 80721208 ([PERSON_NAME])" at bounding box center [530, 266] width 49 height 92
click at [531, 220] on img at bounding box center [530, 235] width 49 height 30
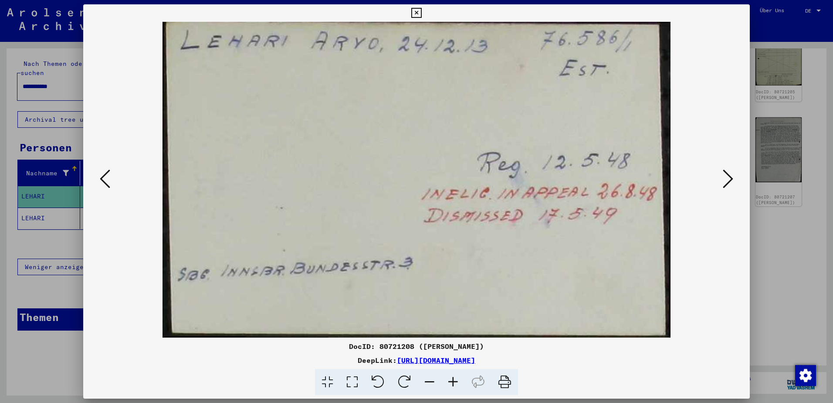
click at [781, 229] on div at bounding box center [416, 201] width 833 height 403
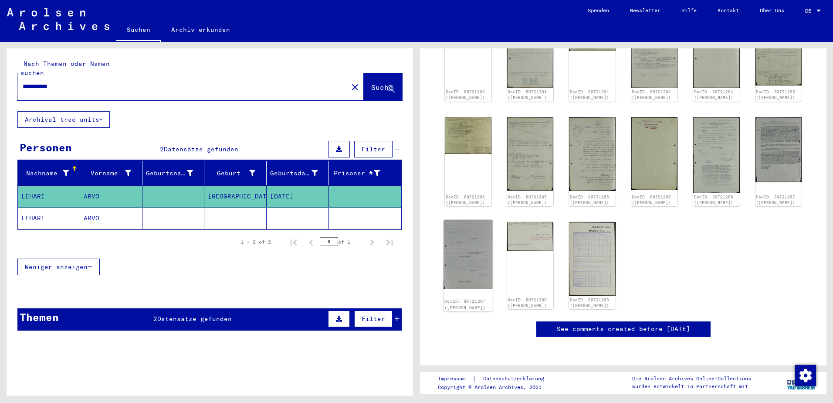
click at [468, 229] on img at bounding box center [468, 254] width 49 height 69
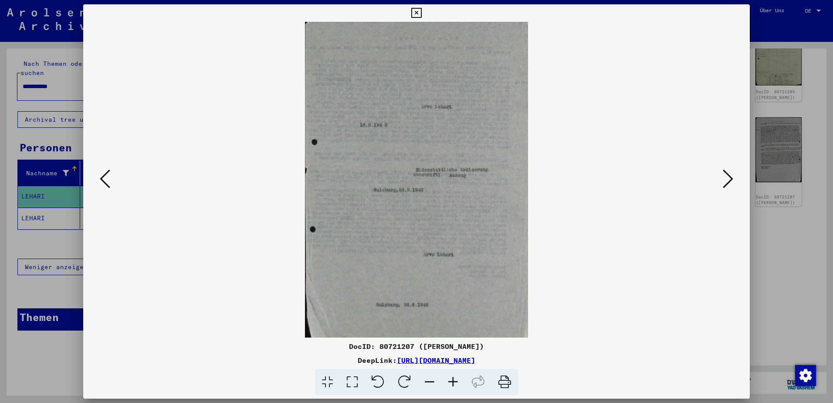
click at [759, 229] on div at bounding box center [416, 201] width 833 height 403
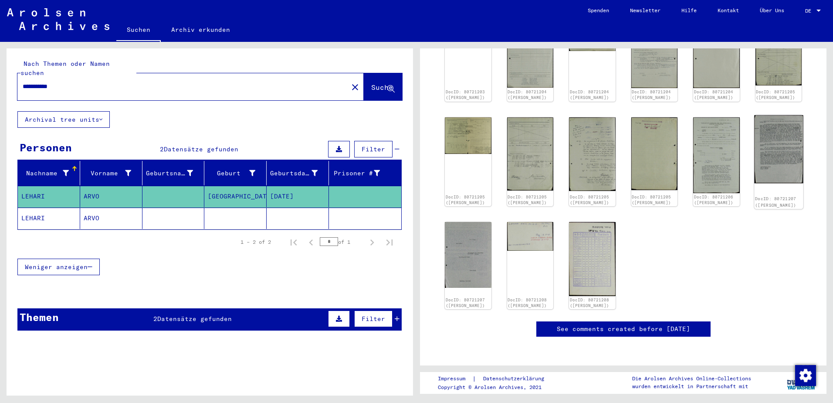
click at [774, 131] on img at bounding box center [779, 149] width 49 height 68
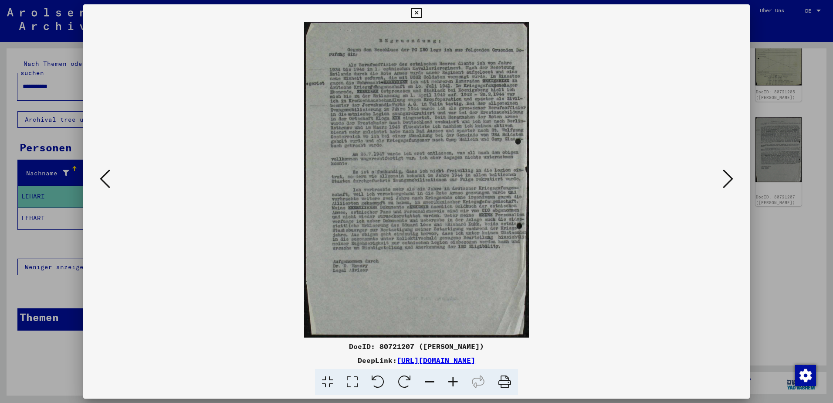
click at [764, 235] on div at bounding box center [416, 201] width 833 height 403
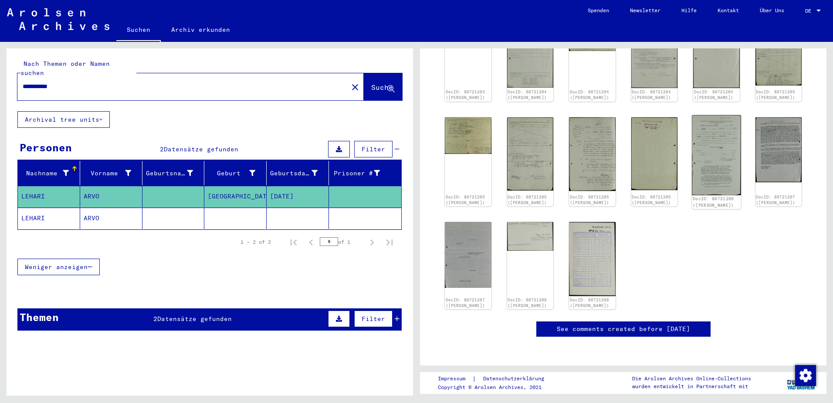
click at [714, 150] on img at bounding box center [716, 155] width 49 height 80
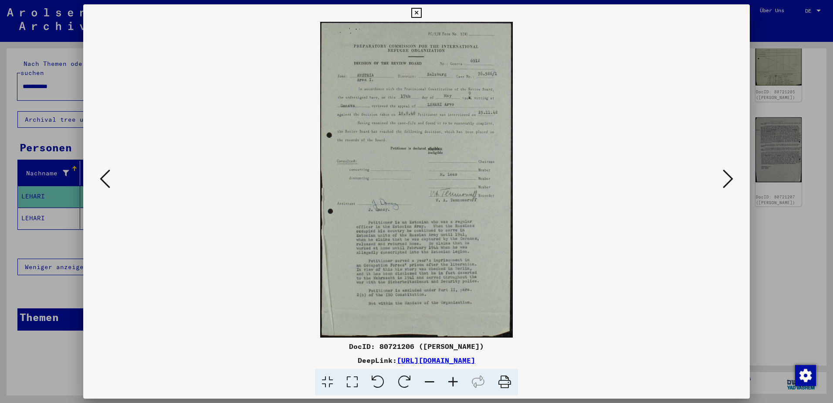
click at [781, 249] on div at bounding box center [416, 201] width 833 height 403
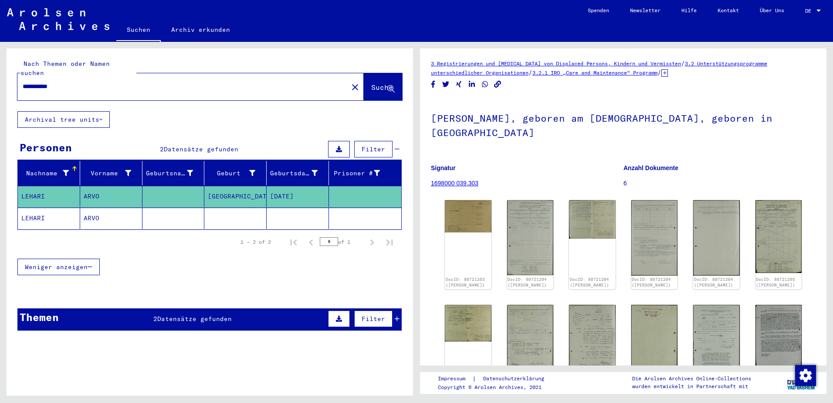
scroll to position [0, 0]
click at [532, 253] on img at bounding box center [530, 237] width 49 height 79
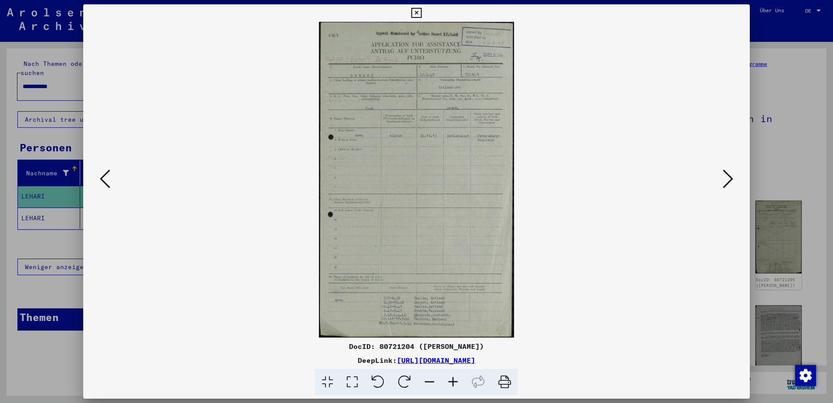
click at [732, 177] on icon at bounding box center [728, 178] width 10 height 21
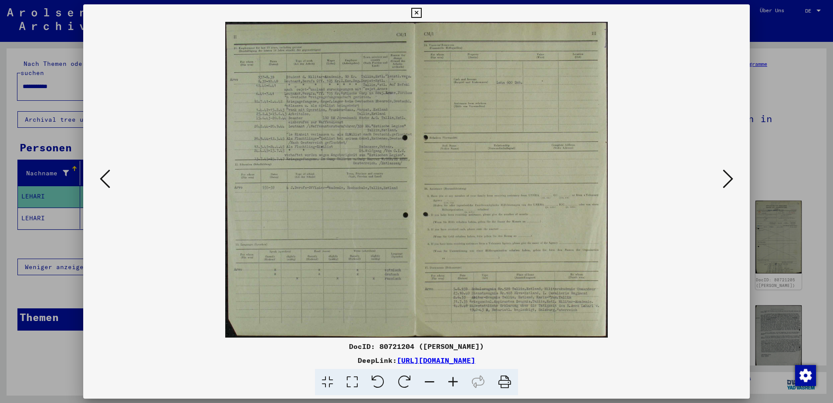
click at [452, 381] on icon at bounding box center [454, 382] width 24 height 27
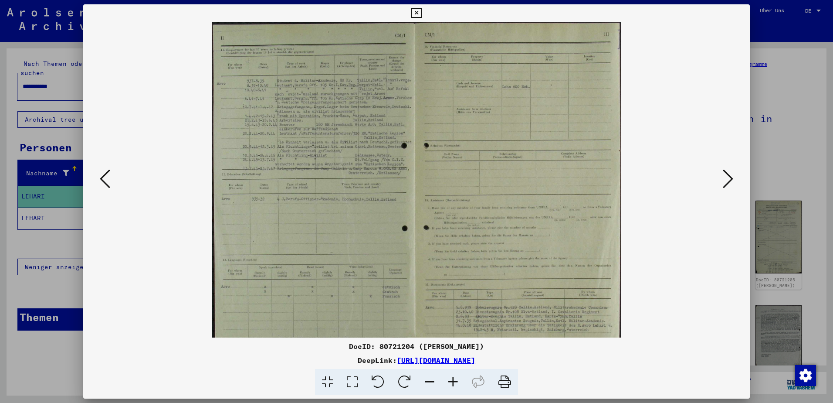
click at [452, 381] on icon at bounding box center [454, 382] width 24 height 27
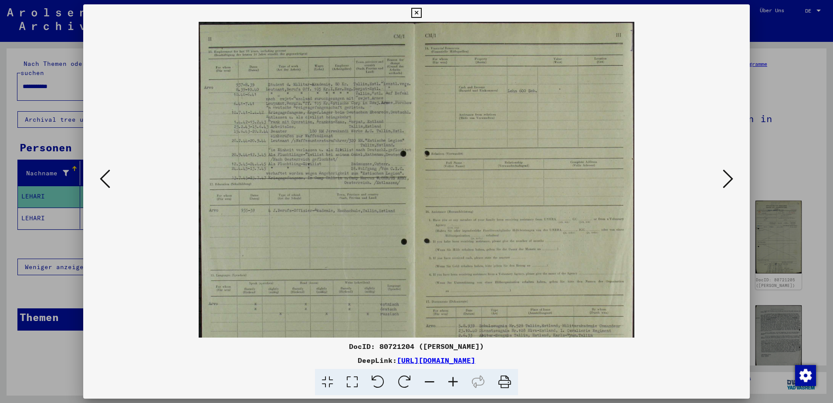
click at [452, 381] on icon at bounding box center [454, 382] width 24 height 27
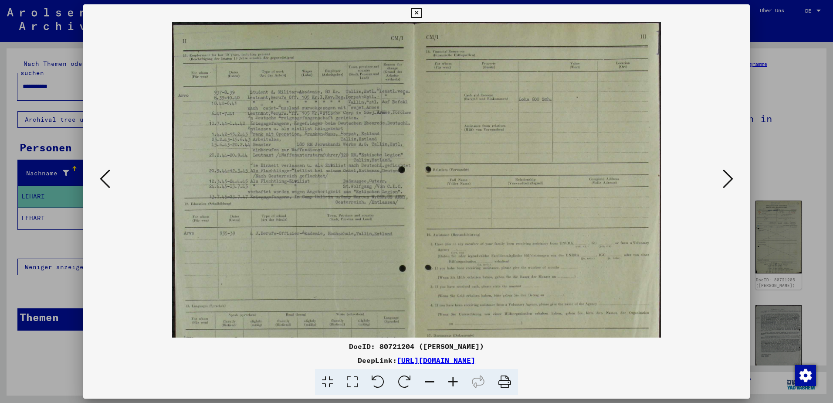
click at [452, 381] on icon at bounding box center [454, 382] width 24 height 27
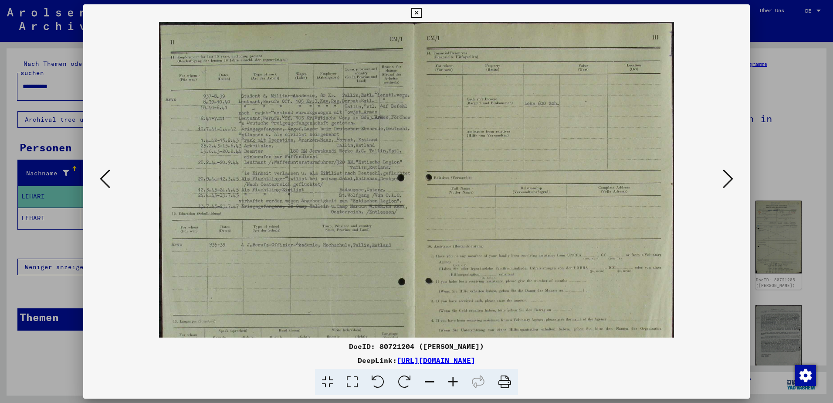
click at [452, 381] on icon at bounding box center [454, 382] width 24 height 27
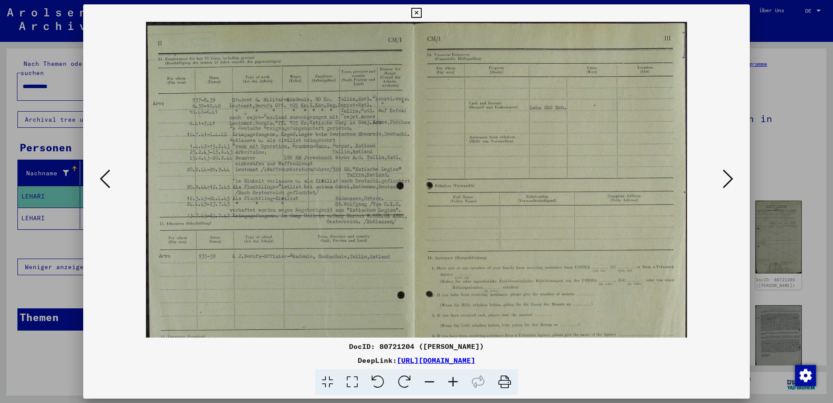
click at [452, 381] on icon at bounding box center [454, 382] width 24 height 27
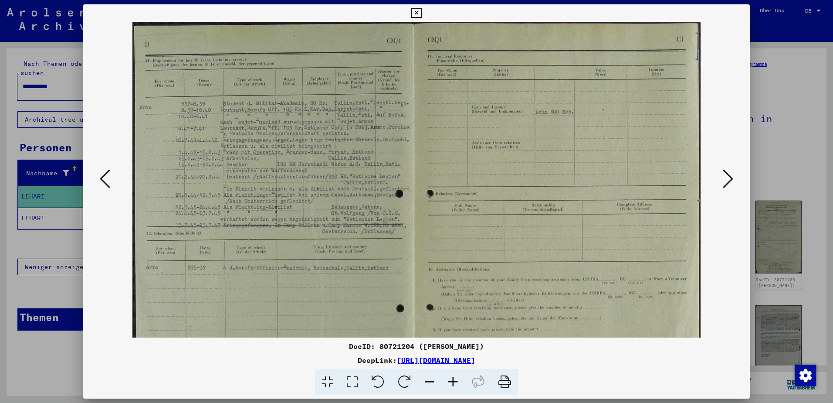
click at [452, 381] on icon at bounding box center [454, 382] width 24 height 27
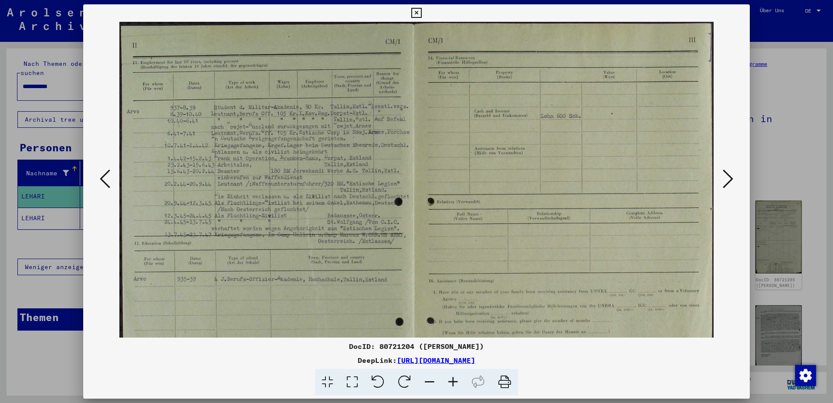
click at [452, 381] on icon at bounding box center [454, 382] width 24 height 27
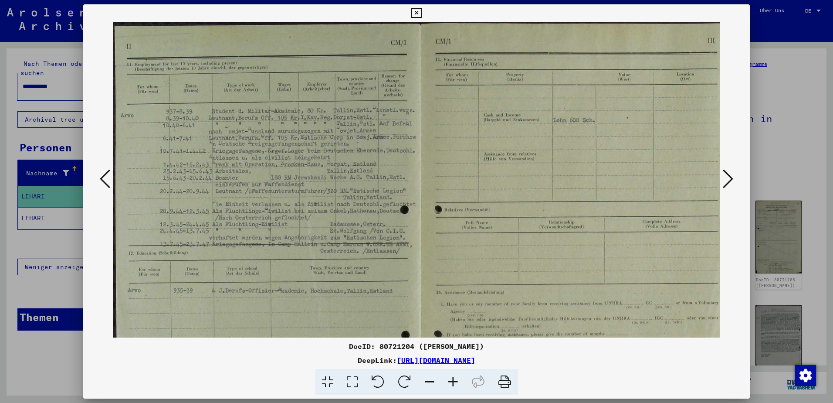
click at [452, 381] on icon at bounding box center [454, 382] width 24 height 27
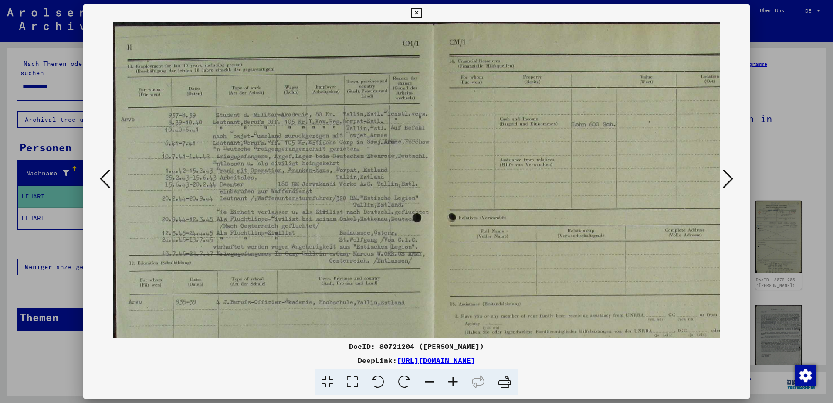
click at [452, 381] on icon at bounding box center [454, 382] width 24 height 27
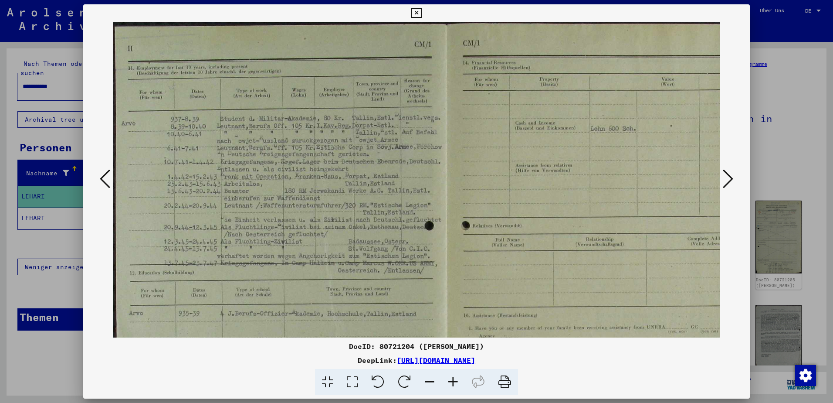
click at [452, 381] on icon at bounding box center [454, 382] width 24 height 27
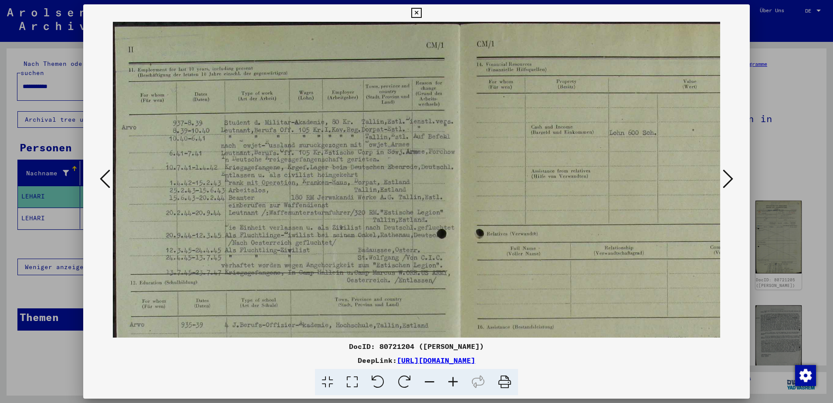
click at [452, 381] on icon at bounding box center [454, 382] width 24 height 27
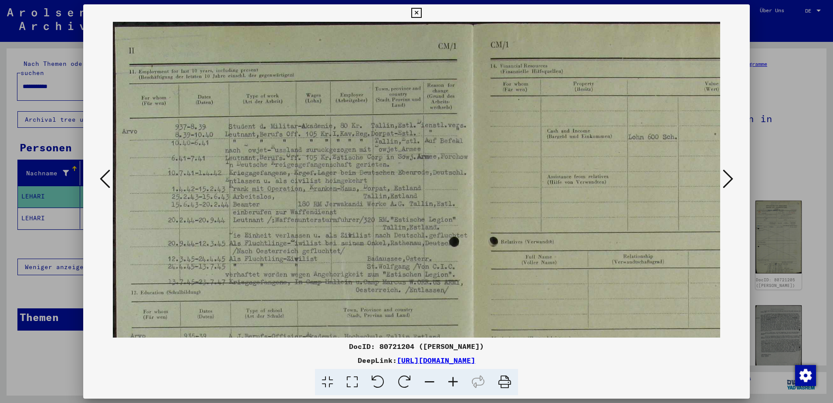
click at [452, 381] on icon at bounding box center [454, 382] width 24 height 27
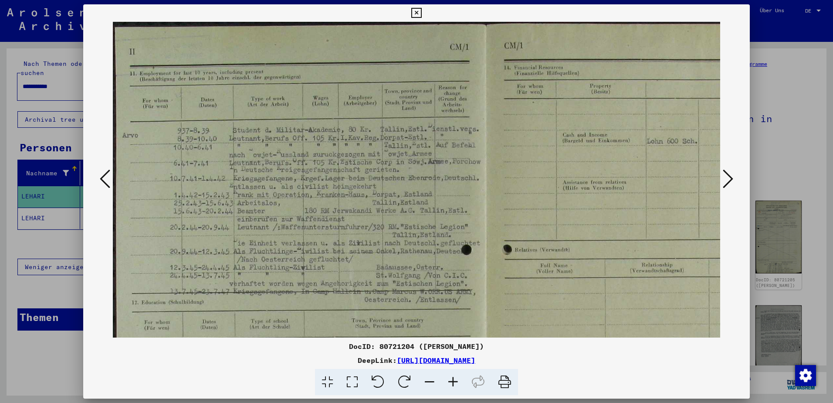
click at [591, 252] on img at bounding box center [489, 332] width 753 height 621
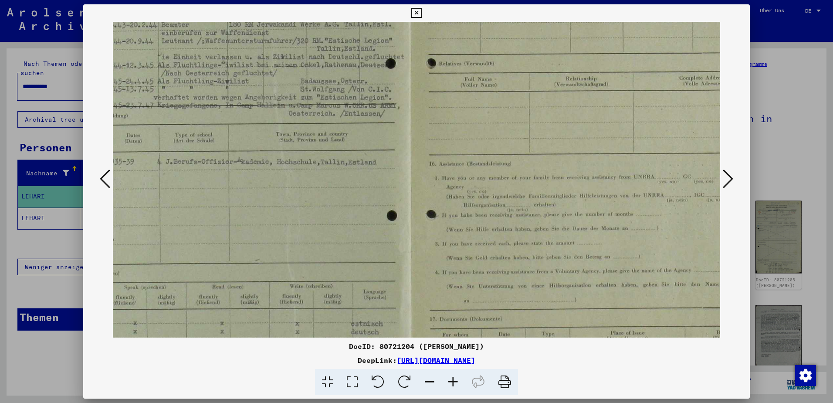
drag, startPoint x: 615, startPoint y: 277, endPoint x: 535, endPoint y: 76, distance: 215.8
click at [535, 76] on img at bounding box center [413, 146] width 753 height 621
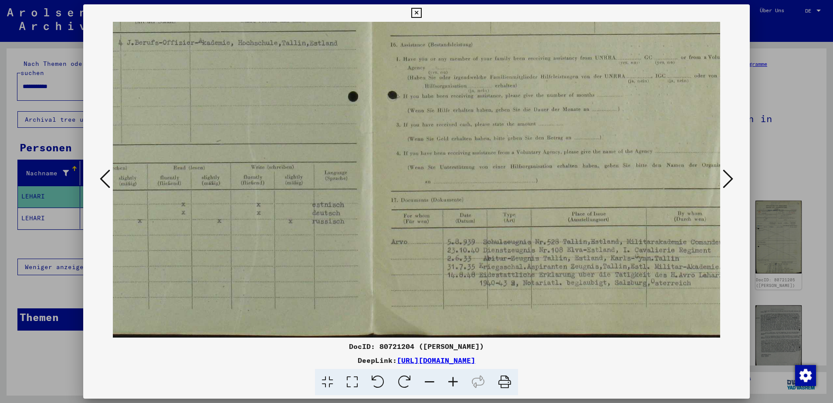
drag, startPoint x: 574, startPoint y: 212, endPoint x: 557, endPoint y: 83, distance: 129.8
click at [557, 84] on img at bounding box center [374, 27] width 753 height 621
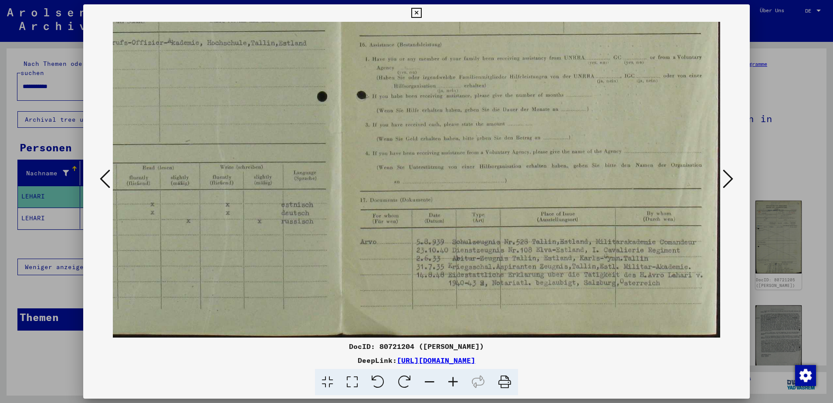
scroll to position [305, 146]
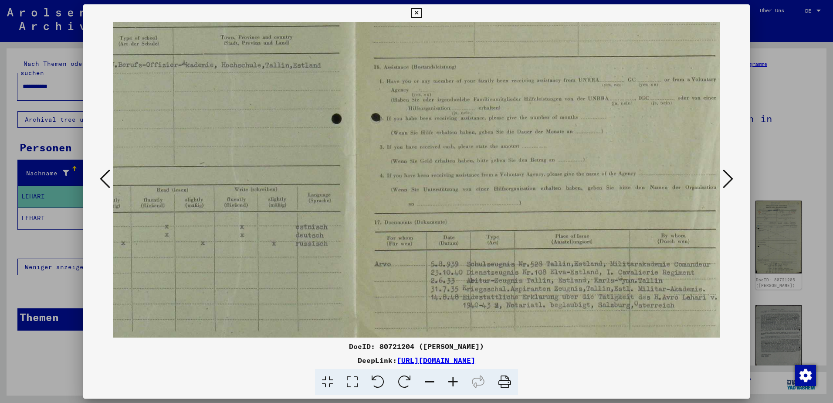
drag, startPoint x: 628, startPoint y: 210, endPoint x: 591, endPoint y: 259, distance: 61.9
click at [597, 232] on img at bounding box center [358, 49] width 753 height 621
click at [723, 177] on icon at bounding box center [728, 178] width 10 height 21
